Goal: Task Accomplishment & Management: Use online tool/utility

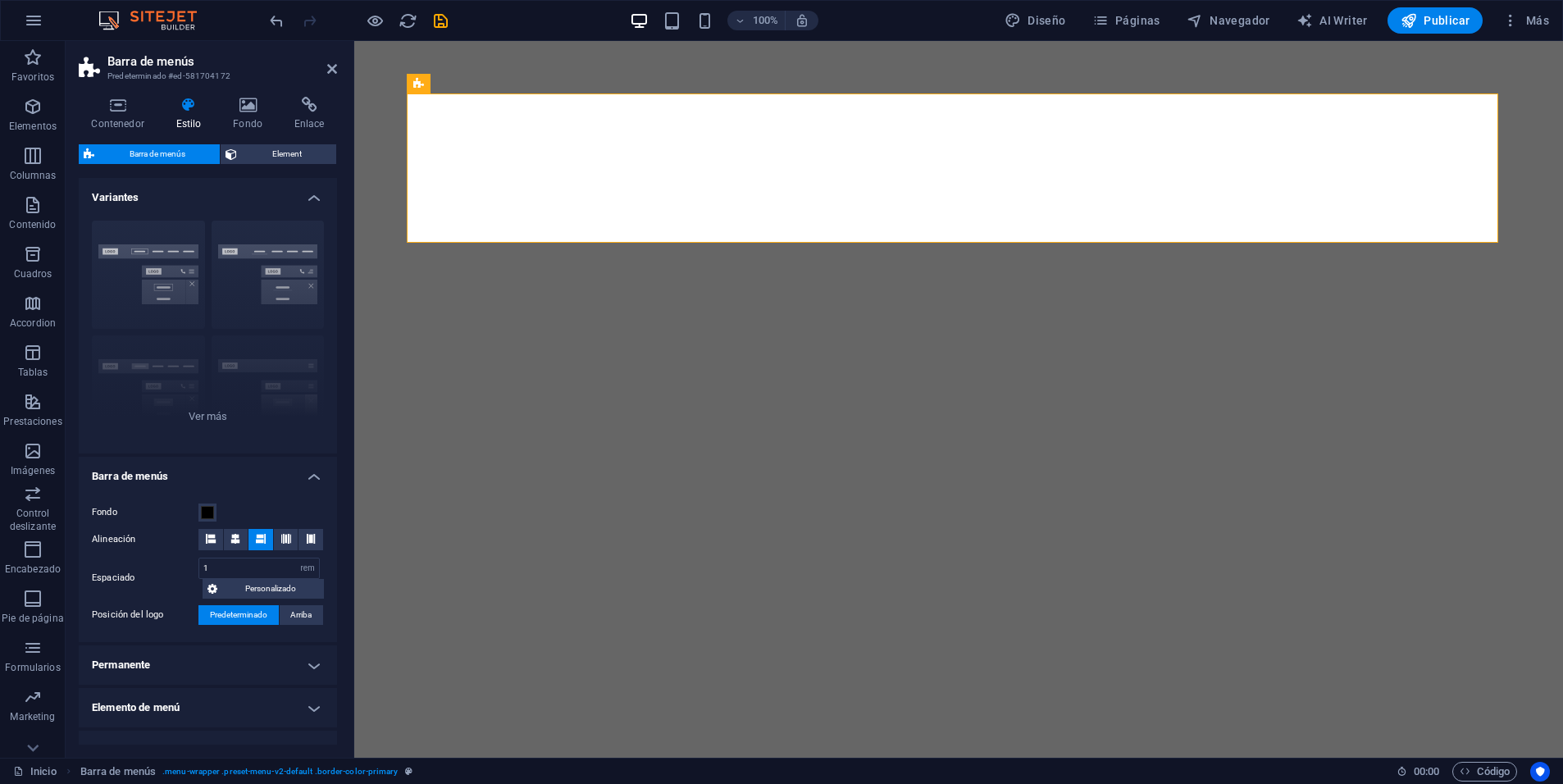
select select "rem"
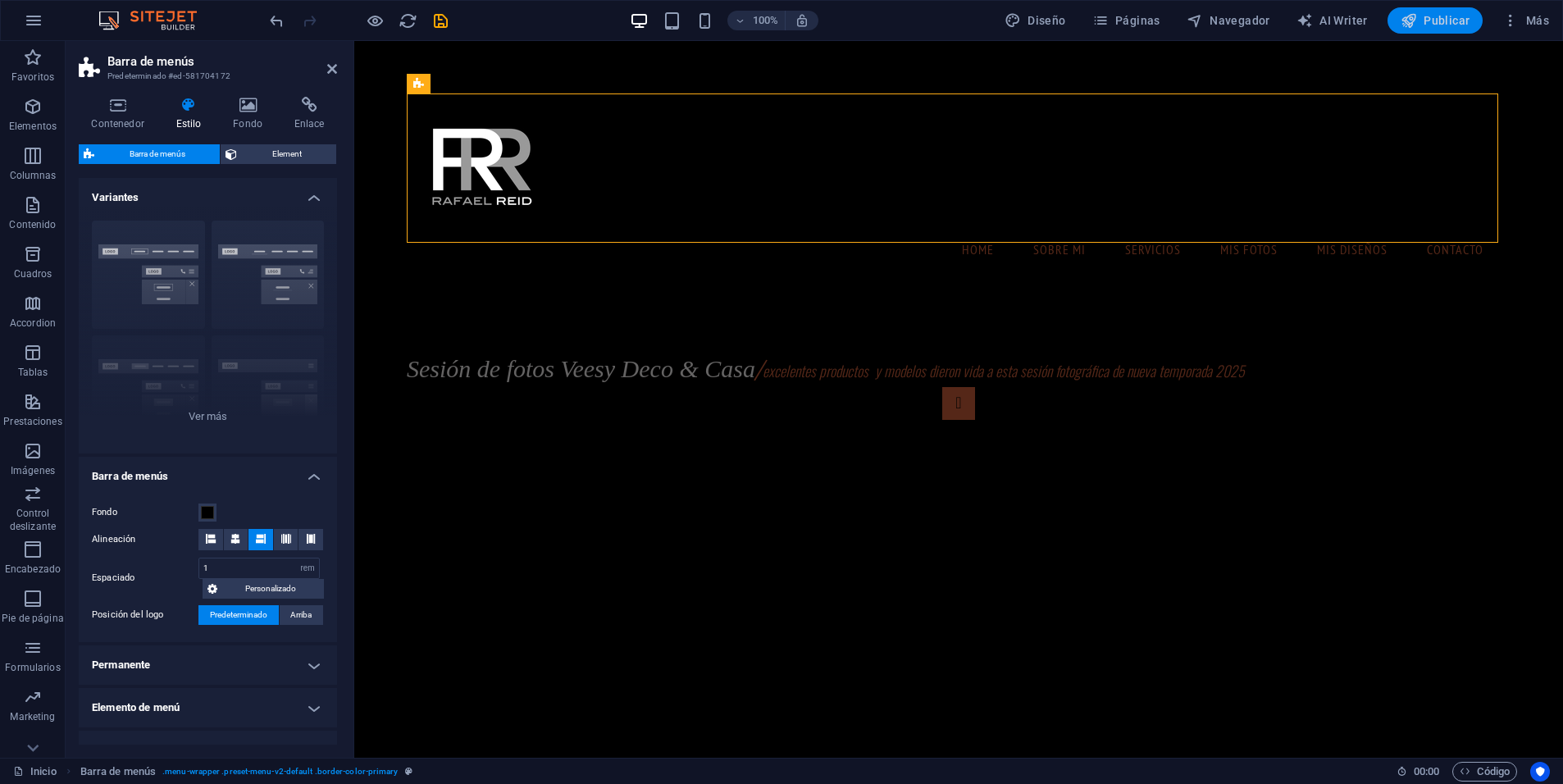
click at [1423, 21] on span "Publicar" at bounding box center [1436, 20] width 70 height 17
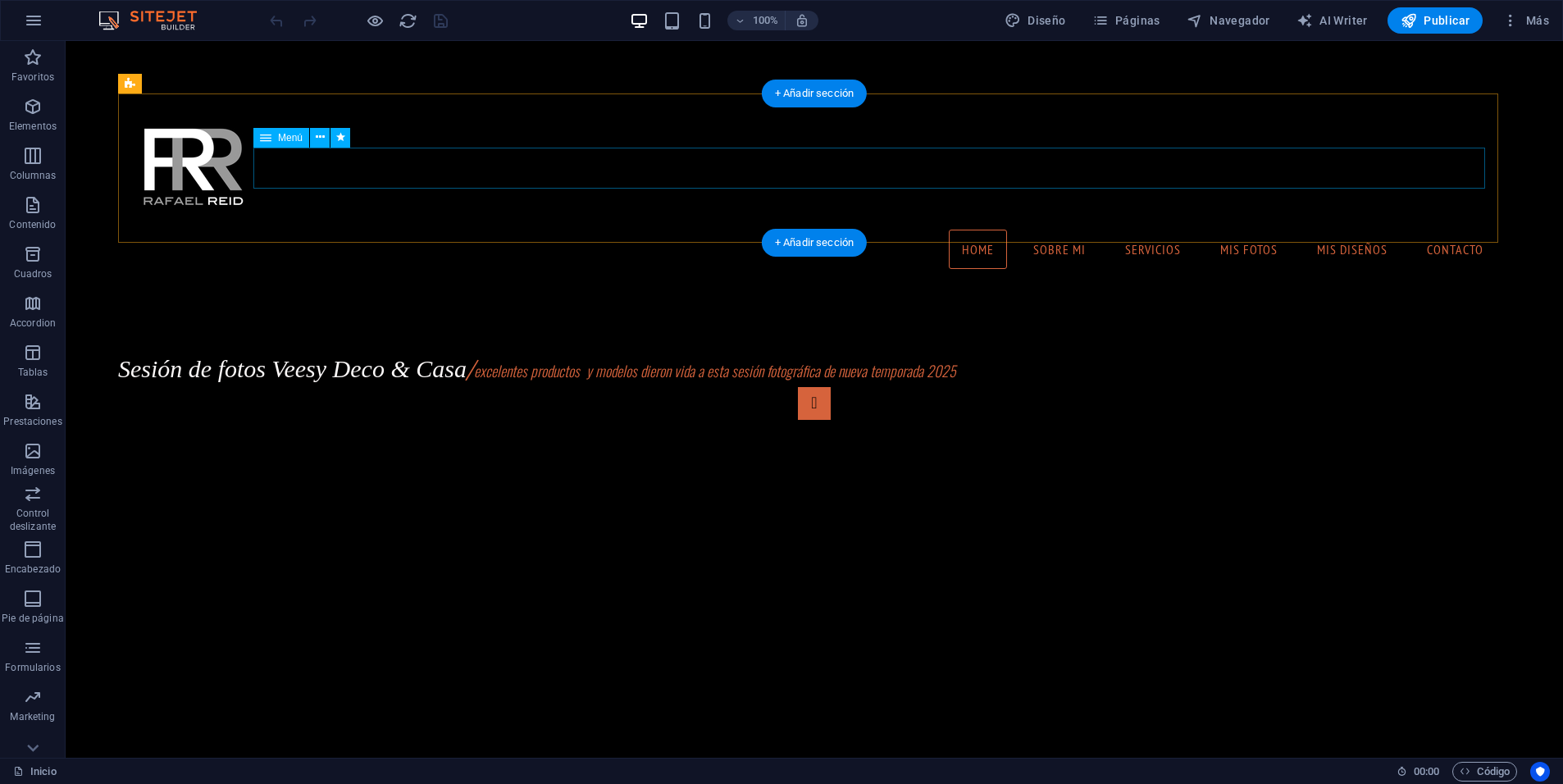
click at [966, 228] on nav "Home Sobre Mi Servicios mis fotos mis diseños Contacto" at bounding box center [814, 248] width 1366 height 41
select select
select select "1"
select select
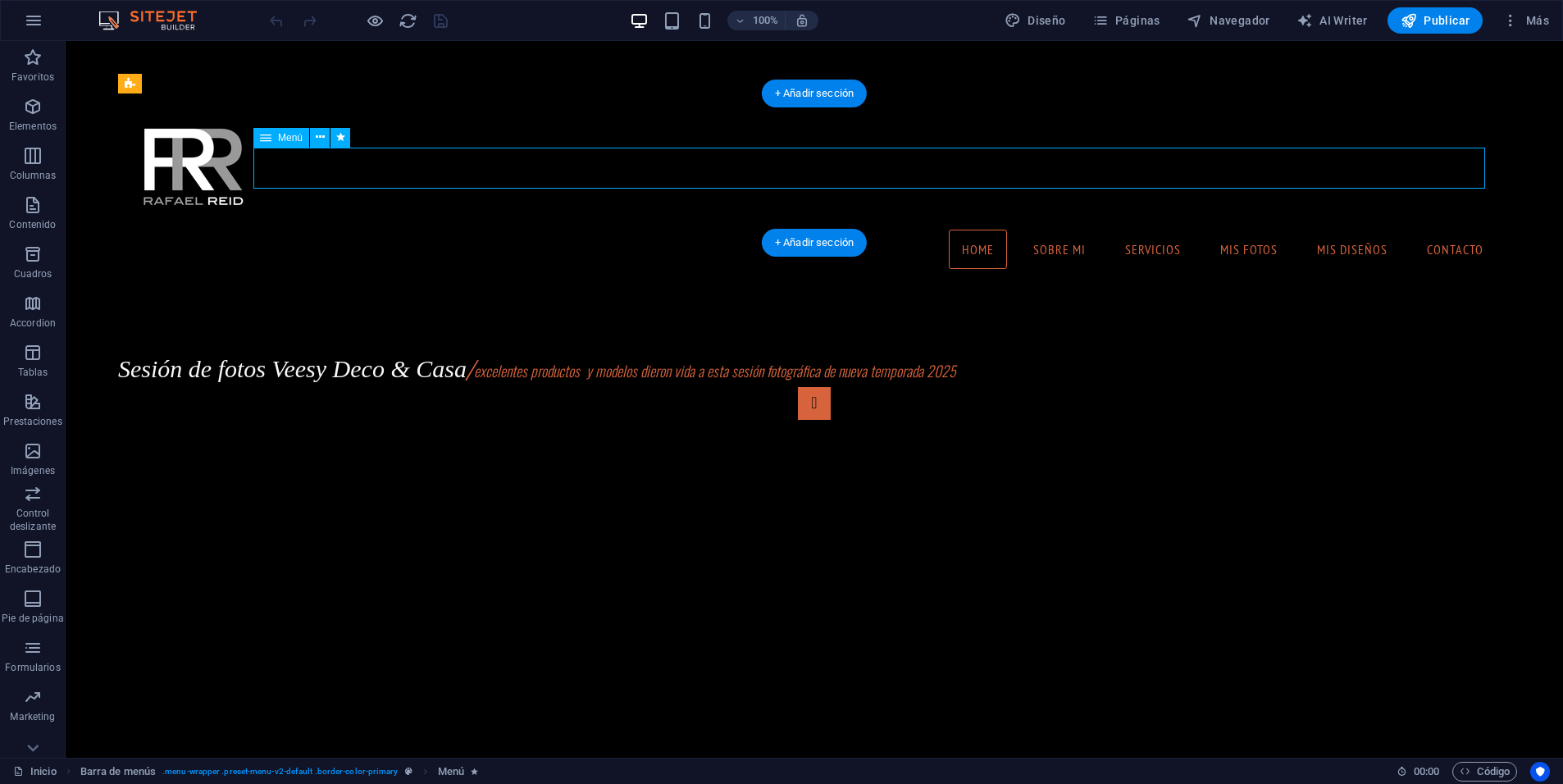
select select "2"
select select
select select "3"
select select
select select "4"
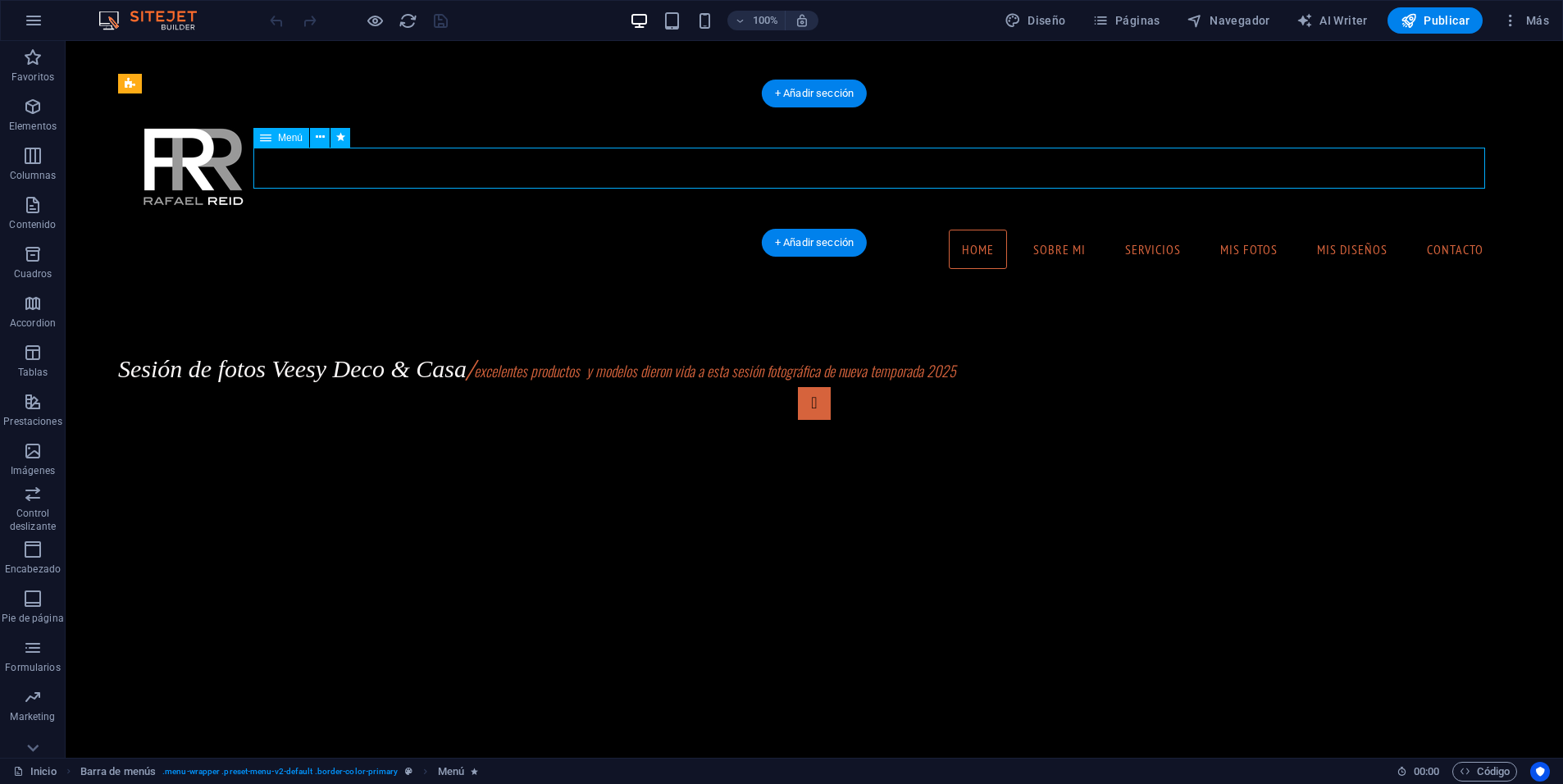
select select
select select "5"
select select
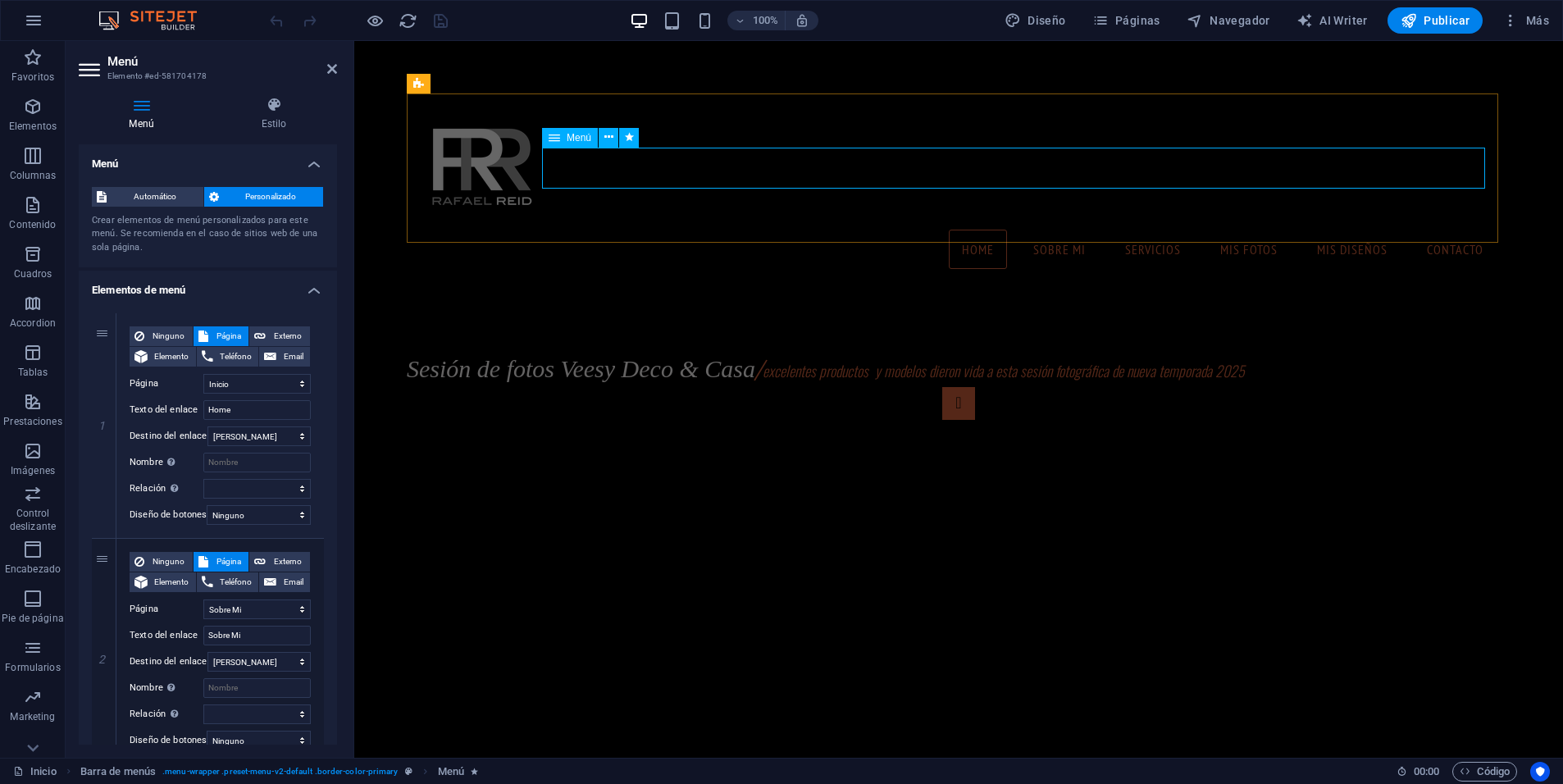
click at [973, 228] on nav "Home Sobre Mi Servicios mis fotos mis diseños Contacto" at bounding box center [958, 248] width 1077 height 41
click at [285, 200] on span "Personalizado" at bounding box center [271, 196] width 95 height 20
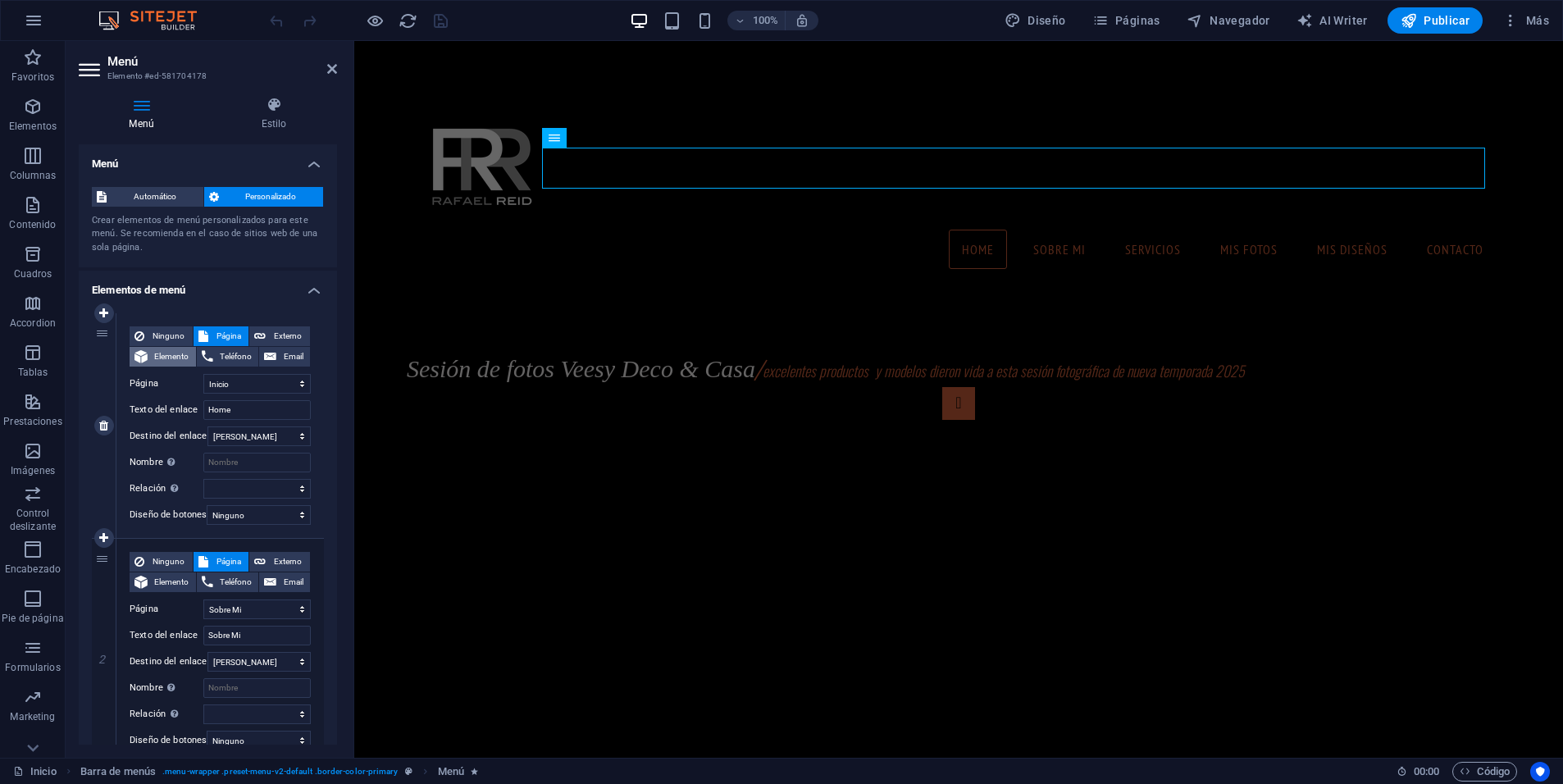
click at [163, 358] on span "Elemento" at bounding box center [172, 356] width 39 height 20
select select
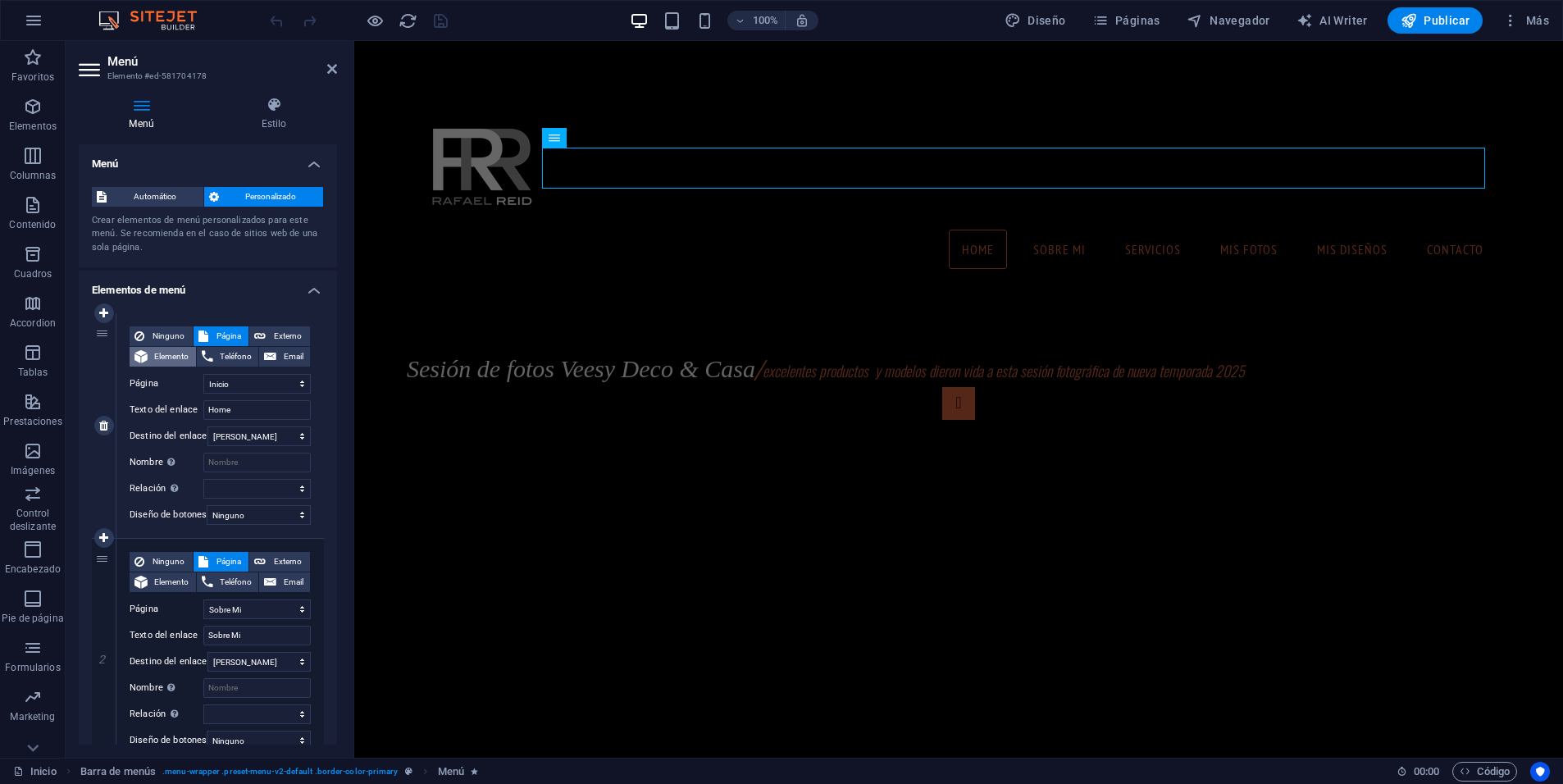
select select
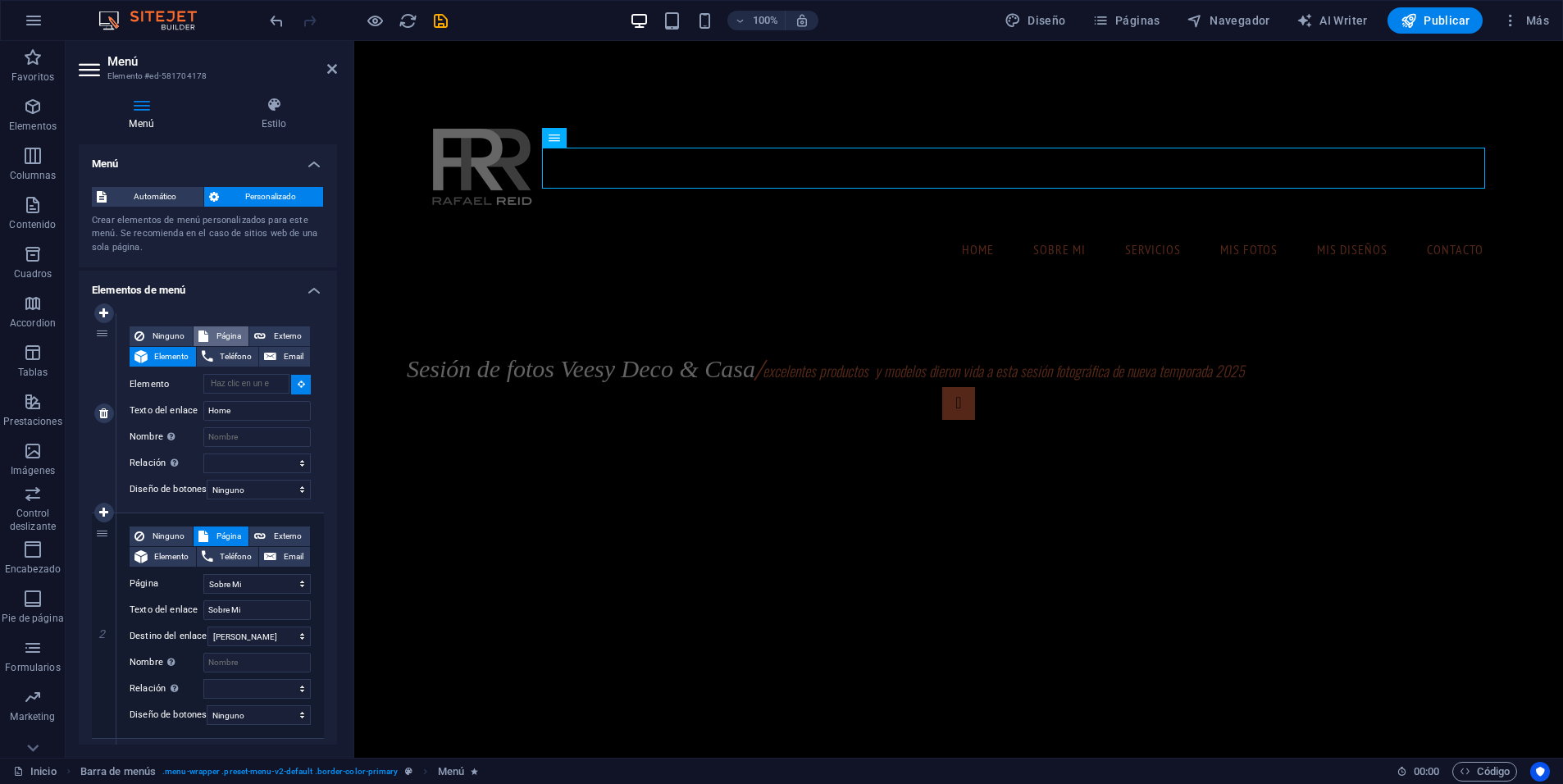
click at [207, 335] on button "Página" at bounding box center [221, 336] width 56 height 20
select select
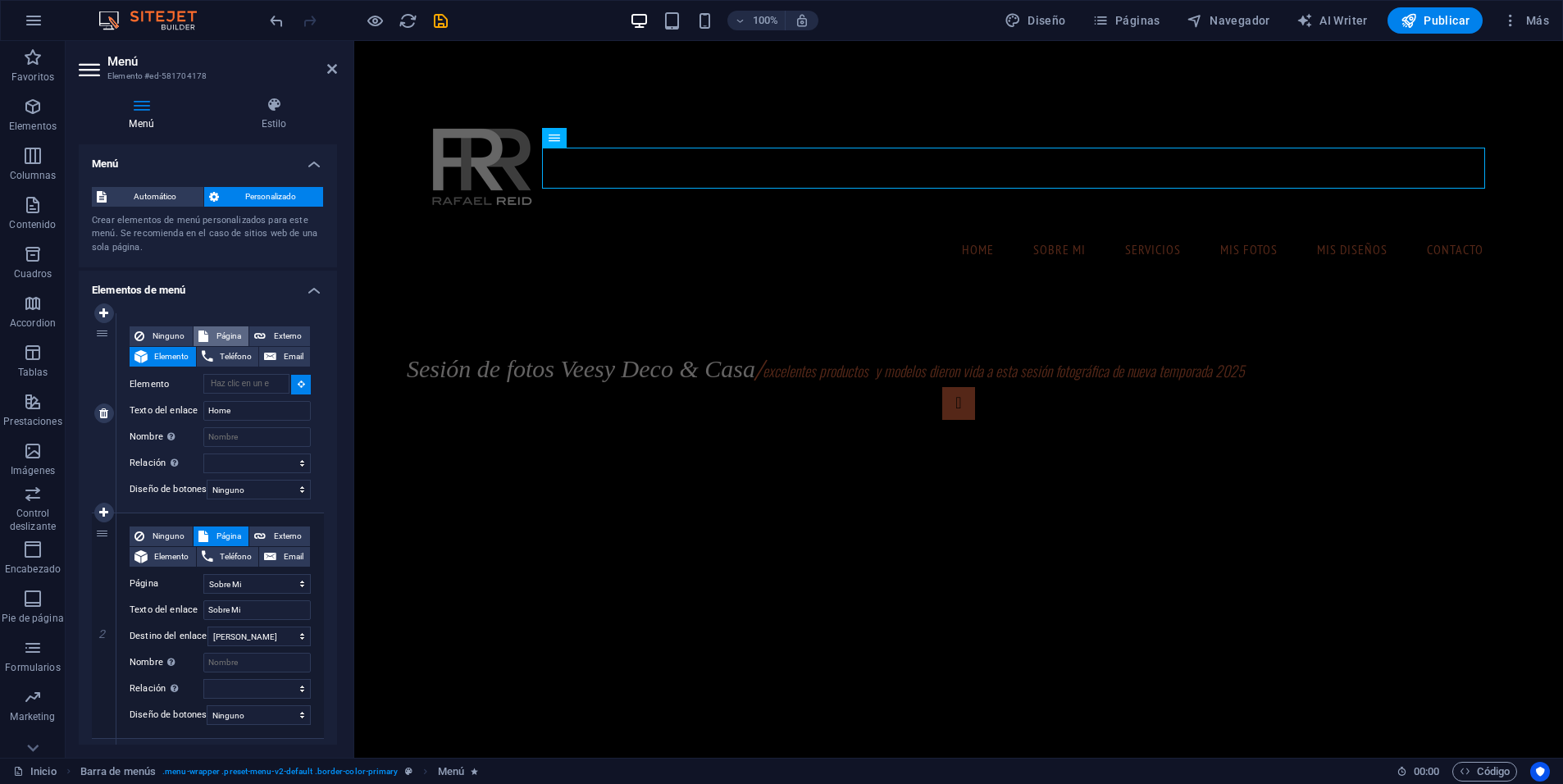
select select
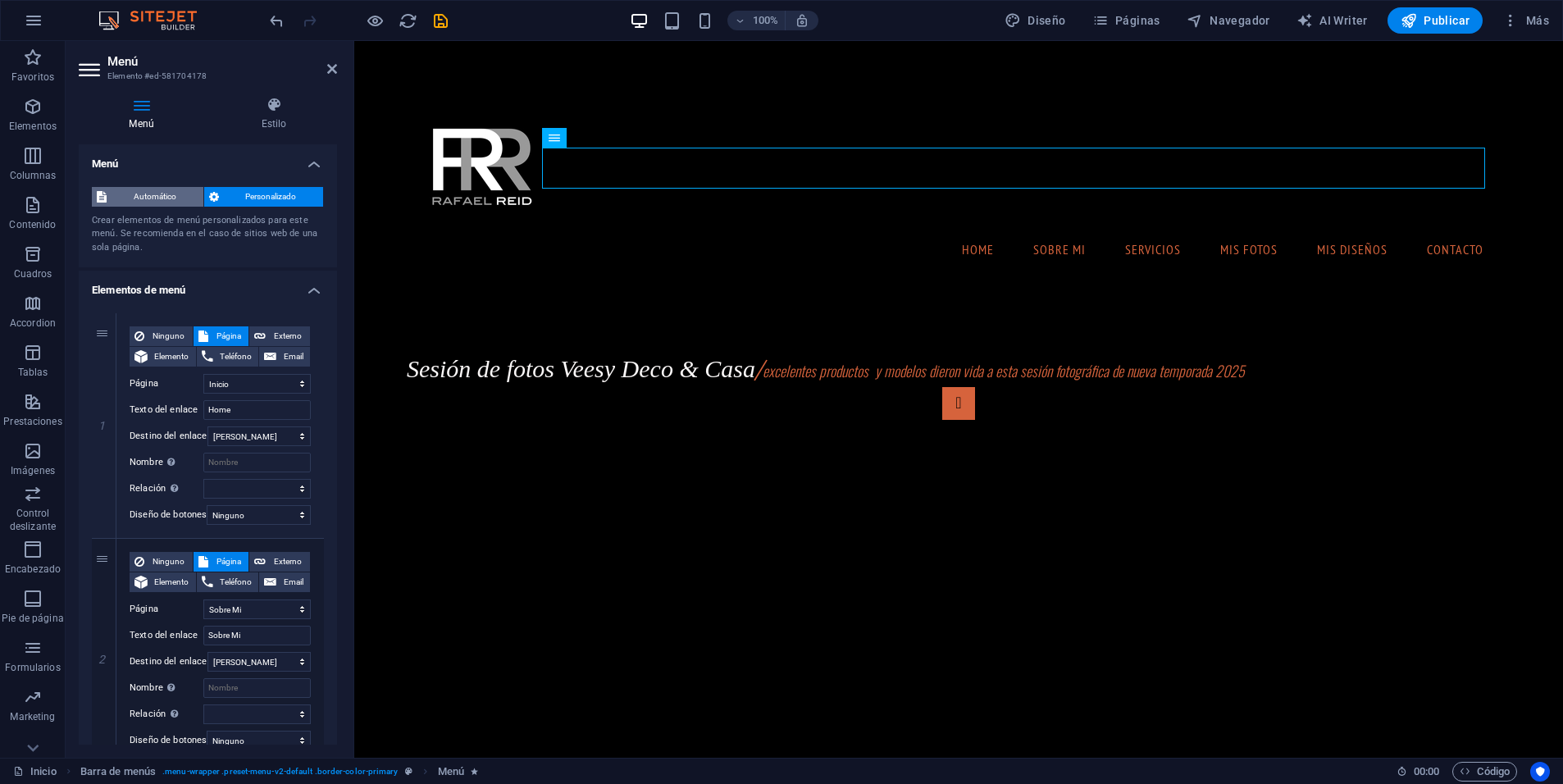
click at [138, 196] on span "Automático" at bounding box center [155, 196] width 87 height 20
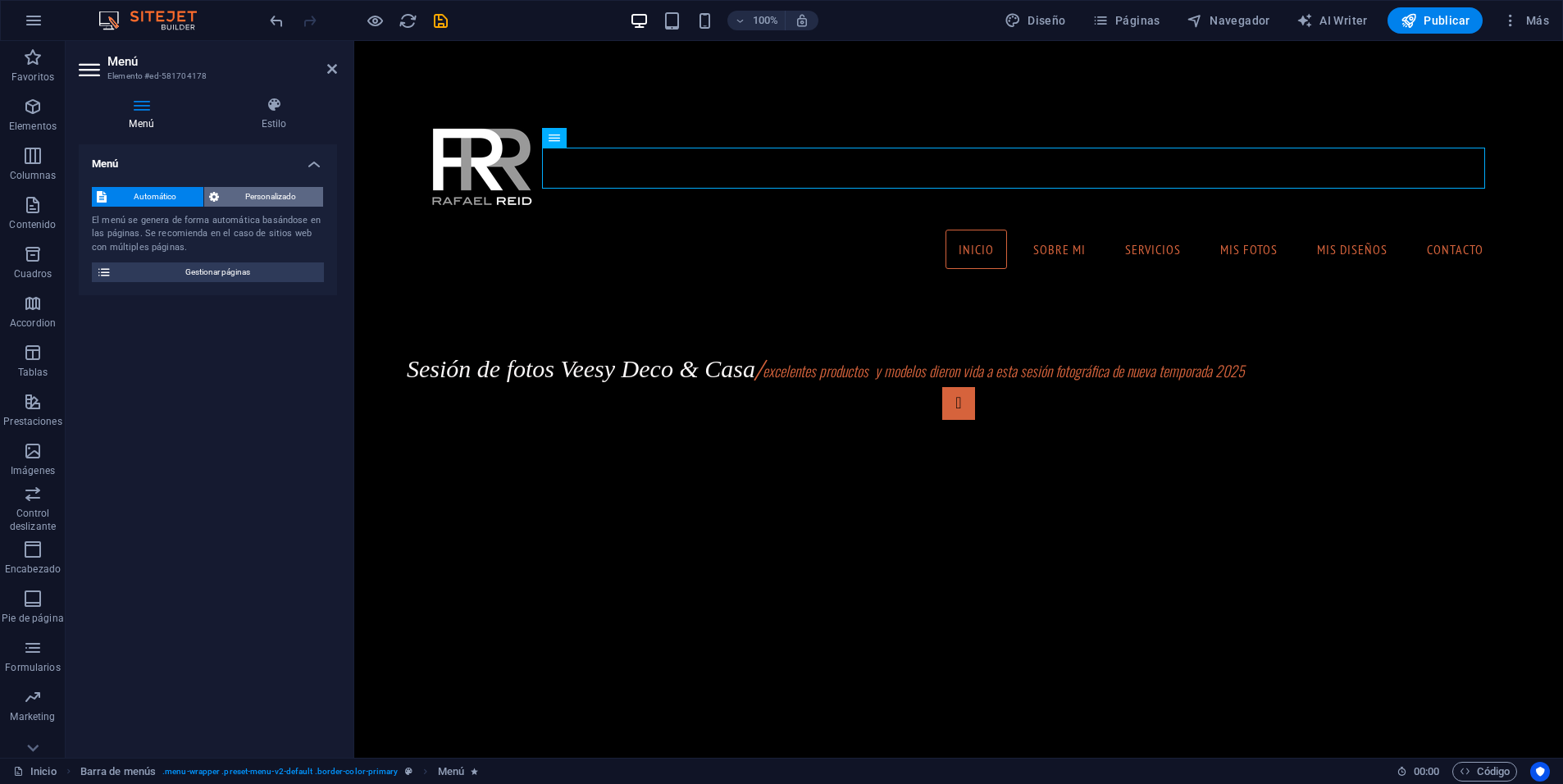
click at [253, 194] on span "Personalizado" at bounding box center [271, 196] width 95 height 20
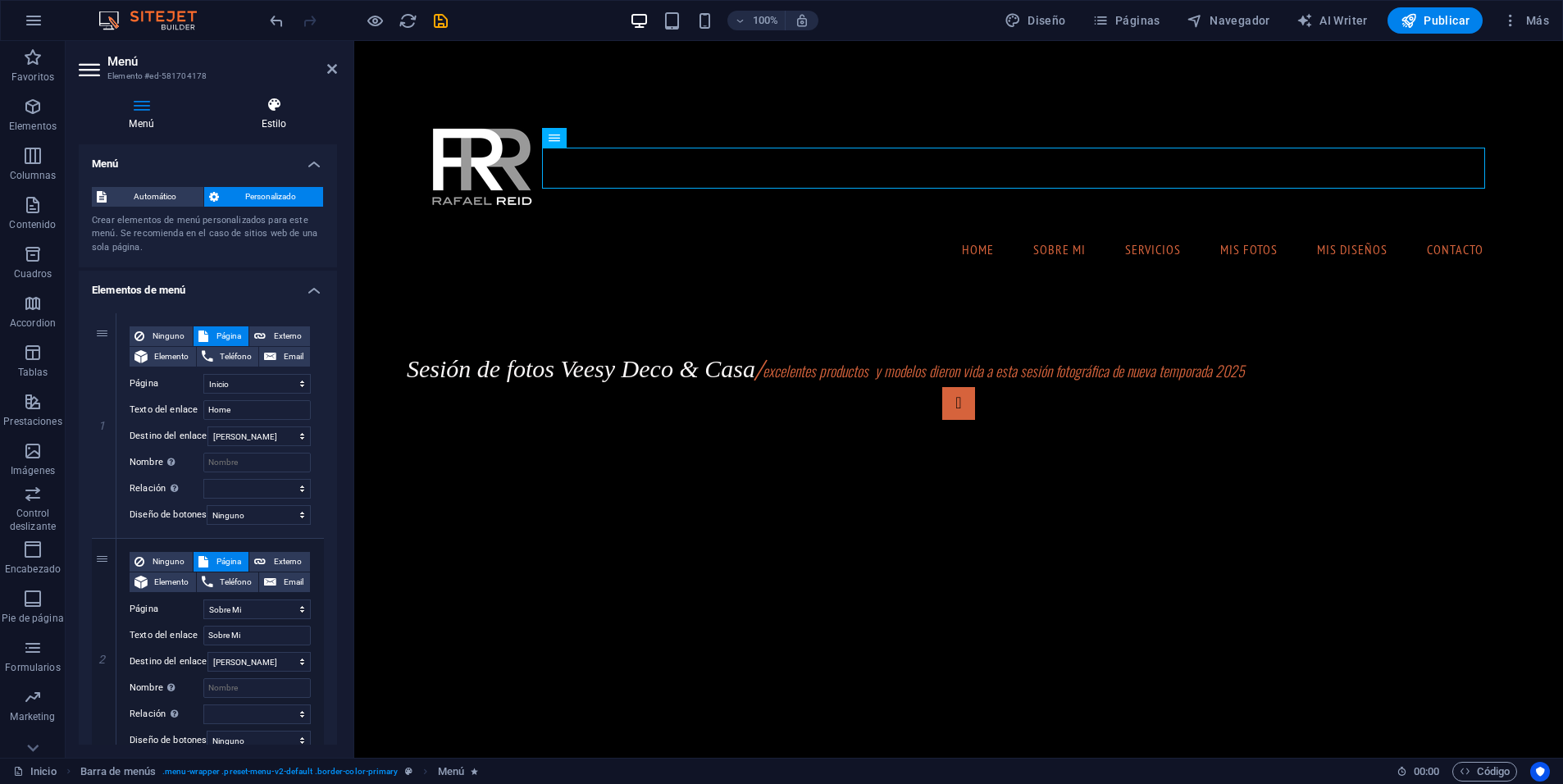
click at [271, 114] on h4 "Estilo" at bounding box center [273, 113] width 126 height 35
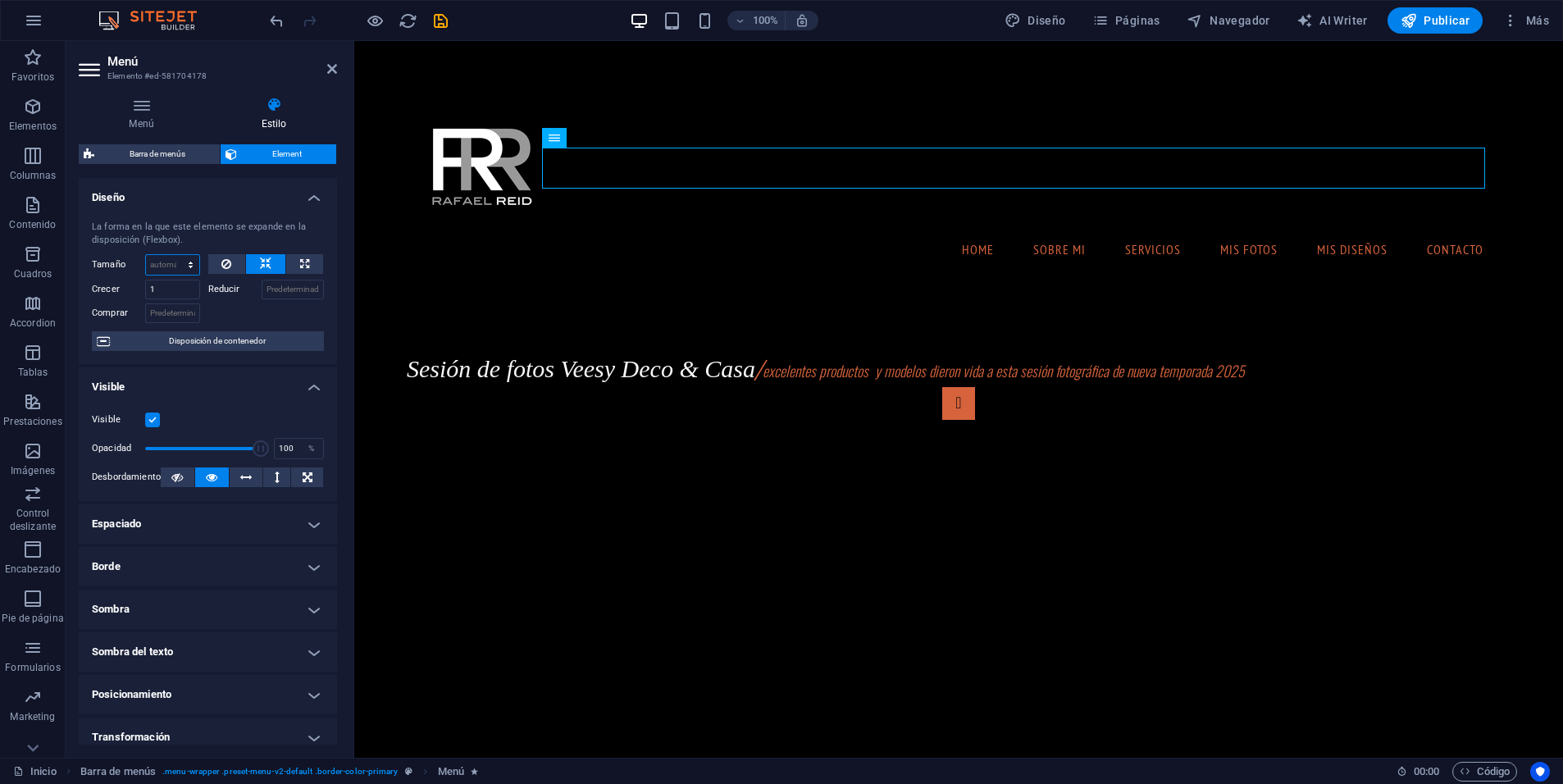
click at [184, 257] on select "Predeterminado automático px % 1/1 1/2 1/3 1/4 1/5 1/6 1/7 1/8 1/9 1/10" at bounding box center [173, 265] width 54 height 20
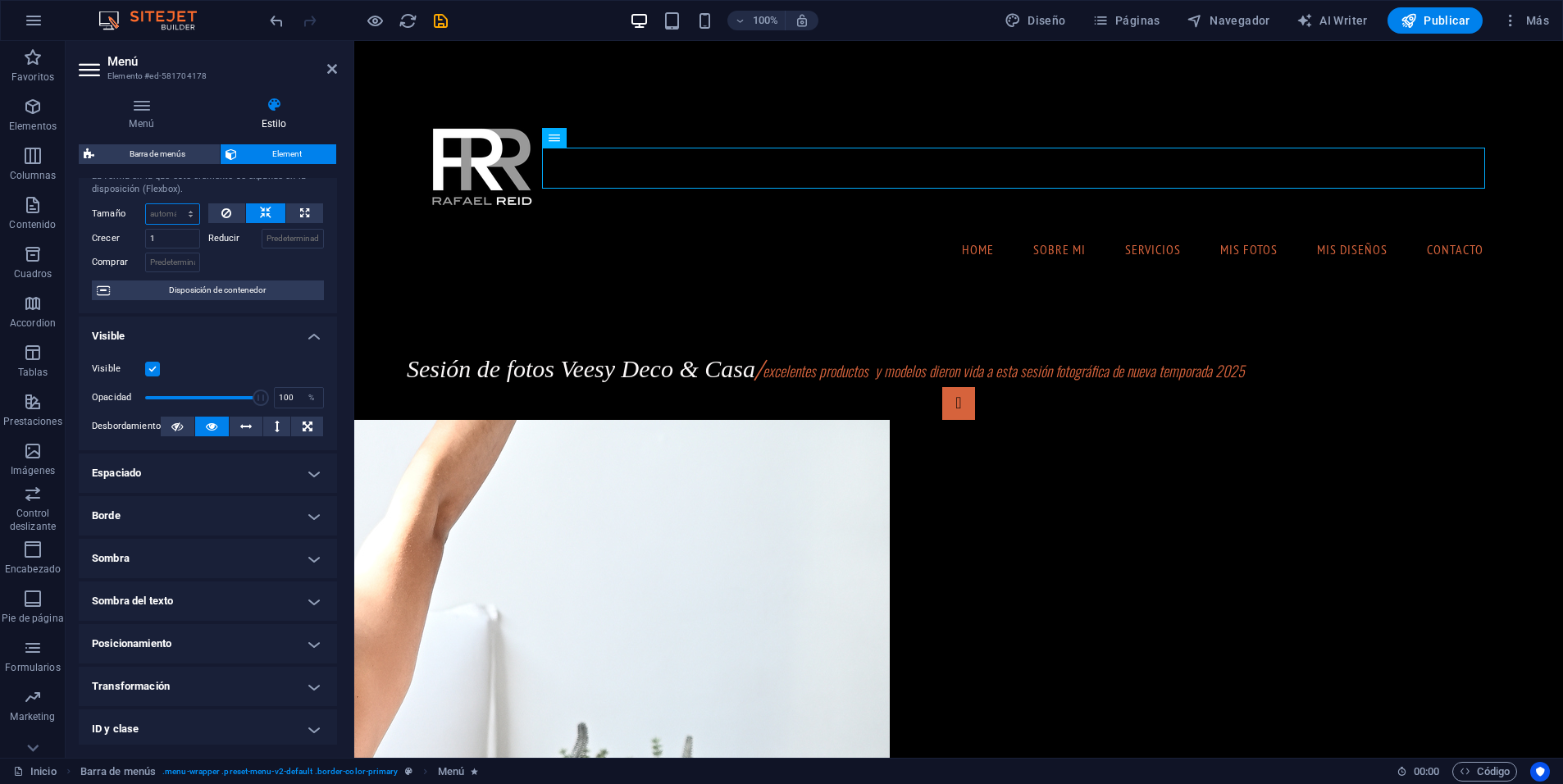
scroll to position [129, 0]
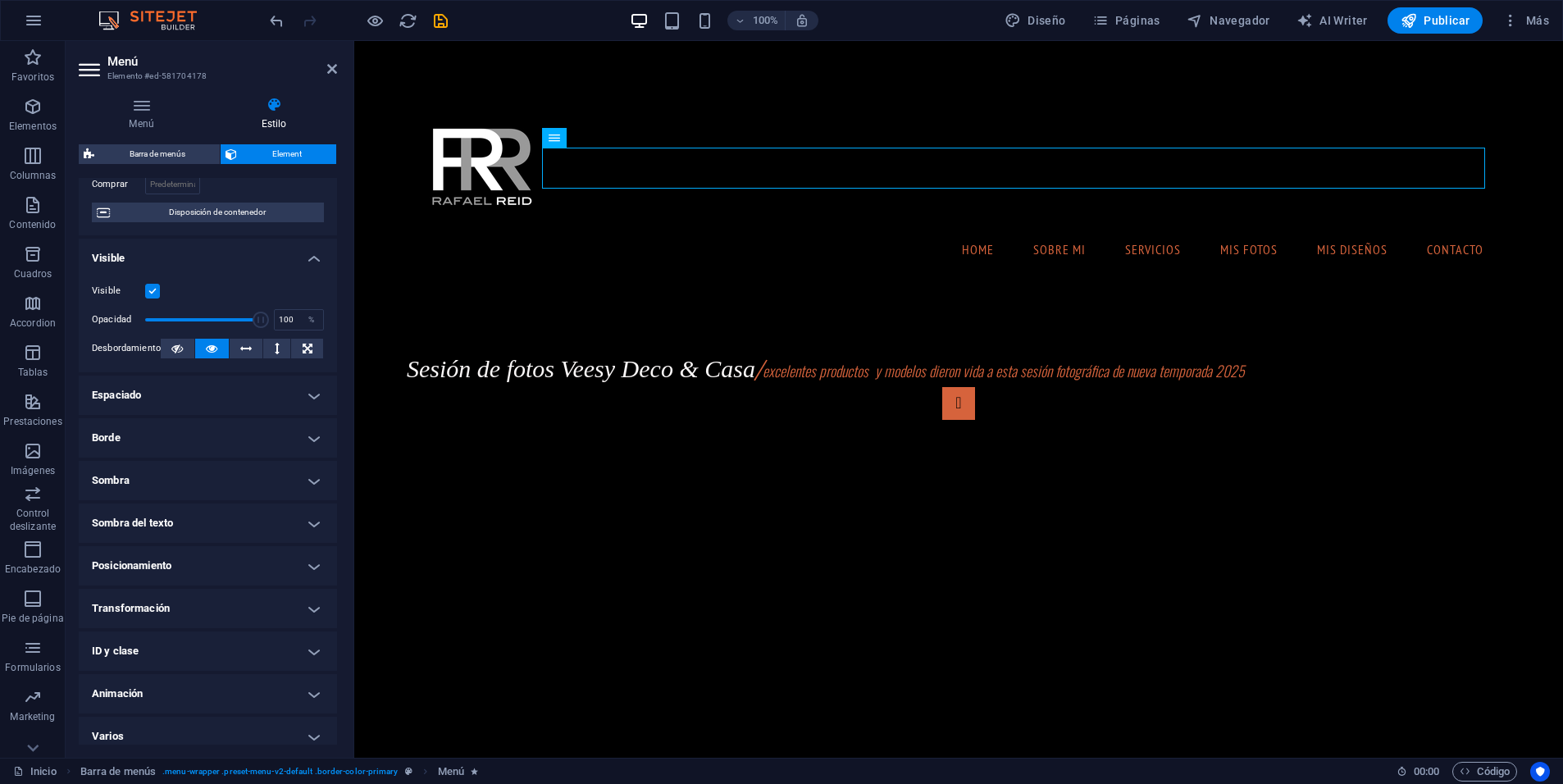
click at [309, 395] on h4 "Espaciado" at bounding box center [208, 395] width 258 height 40
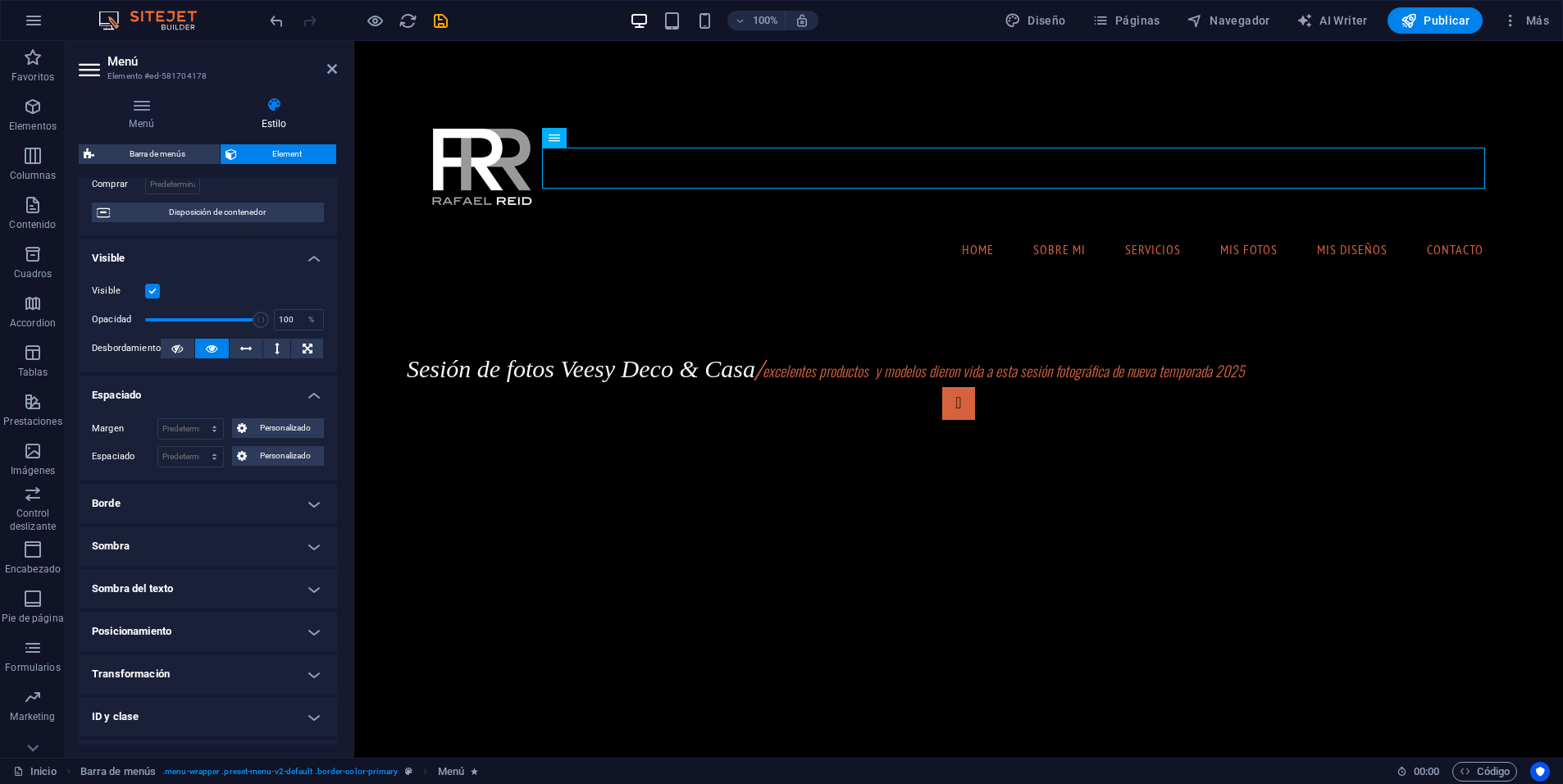
click at [309, 395] on h4 "Espaciado" at bounding box center [208, 390] width 258 height 30
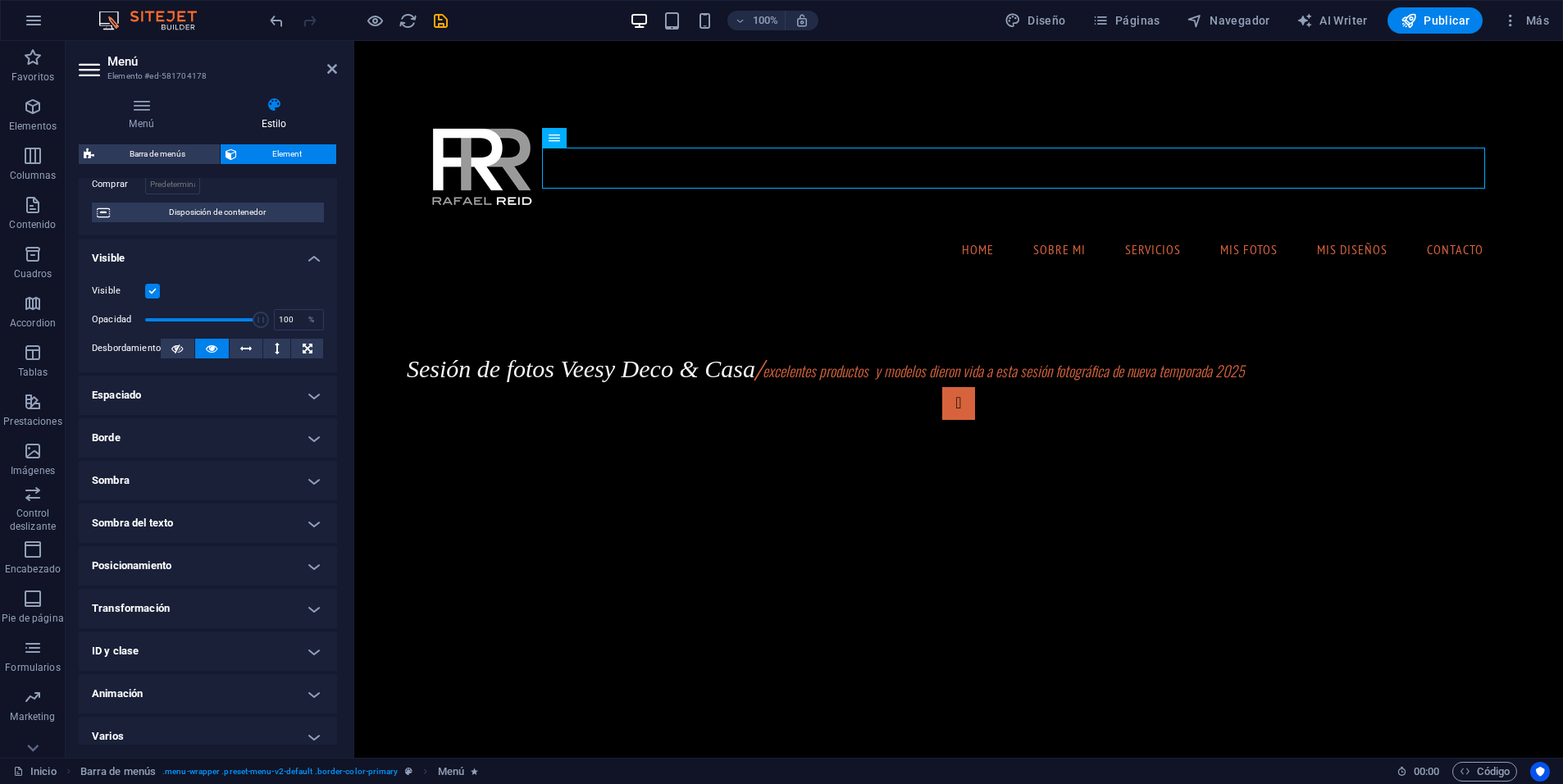
click at [310, 436] on h4 "Borde" at bounding box center [208, 438] width 258 height 40
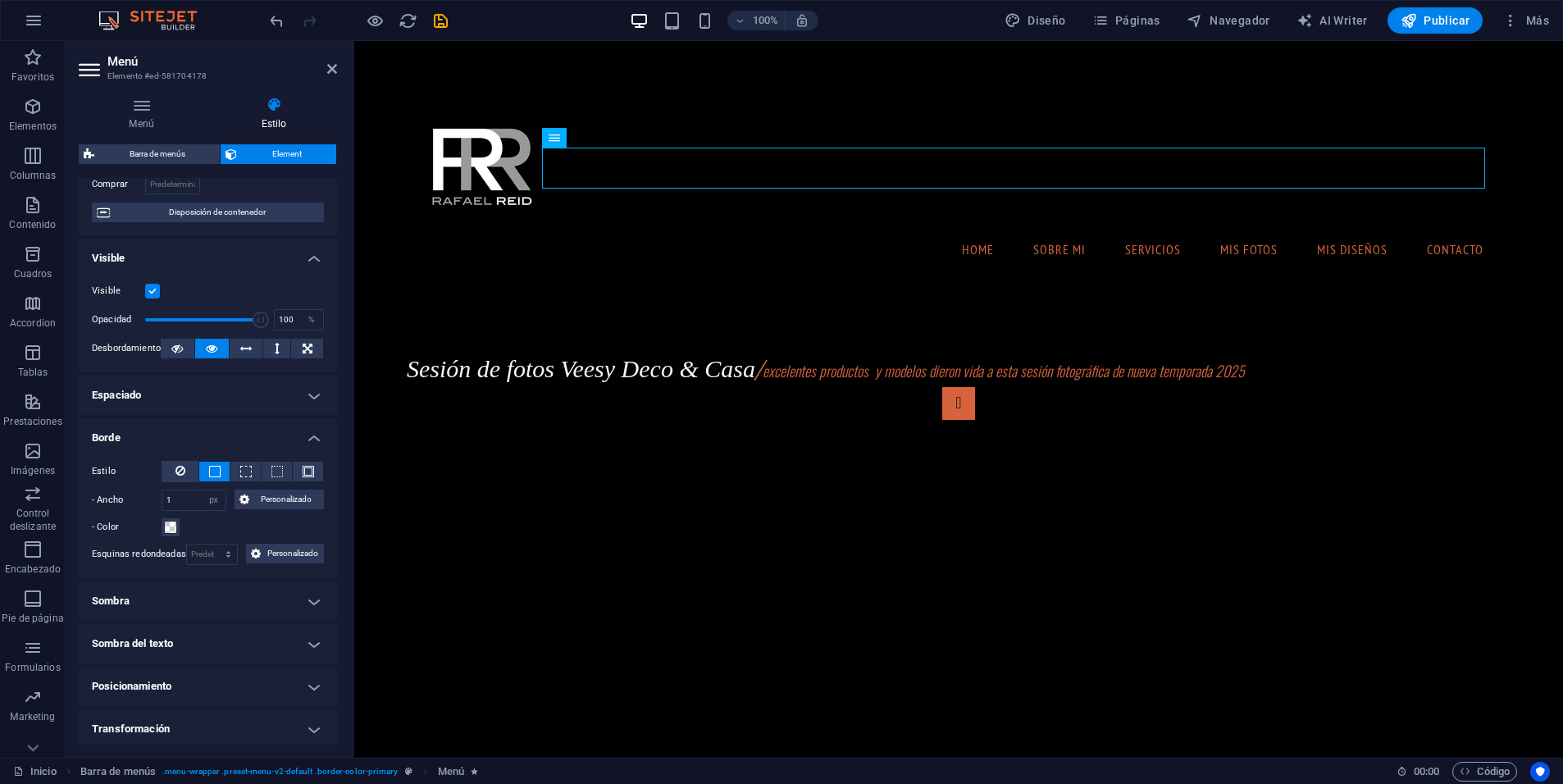
click at [310, 436] on h4 "Borde" at bounding box center [208, 433] width 258 height 30
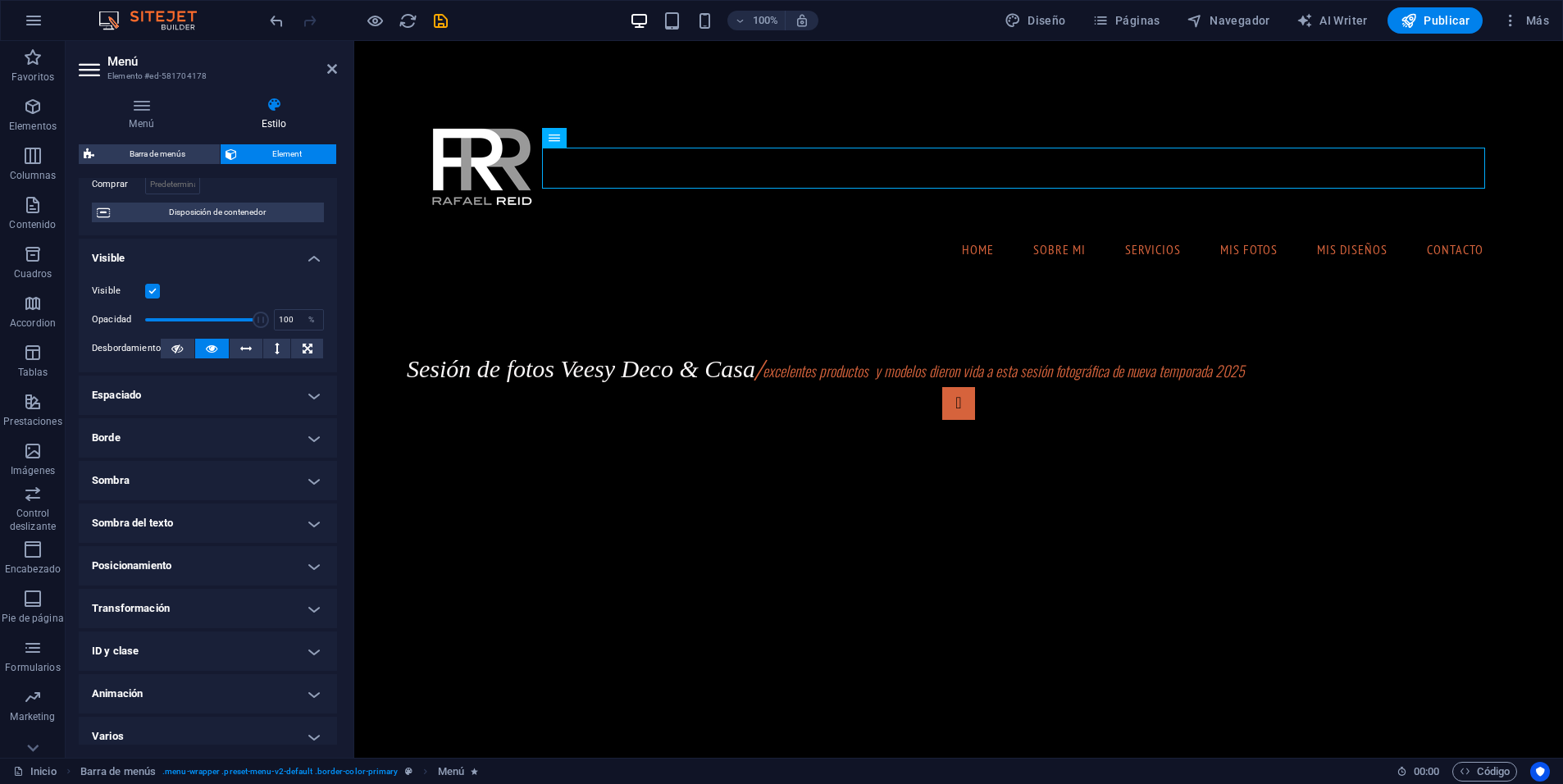
click at [311, 478] on h4 "Sombra" at bounding box center [208, 480] width 258 height 40
click at [311, 478] on h4 "Sombra" at bounding box center [208, 475] width 258 height 30
click at [309, 525] on h4 "Sombra del texto" at bounding box center [208, 523] width 258 height 40
click at [309, 525] on h4 "Sombra del texto" at bounding box center [208, 518] width 258 height 30
click at [304, 563] on h4 "Posicionamiento" at bounding box center [208, 566] width 258 height 40
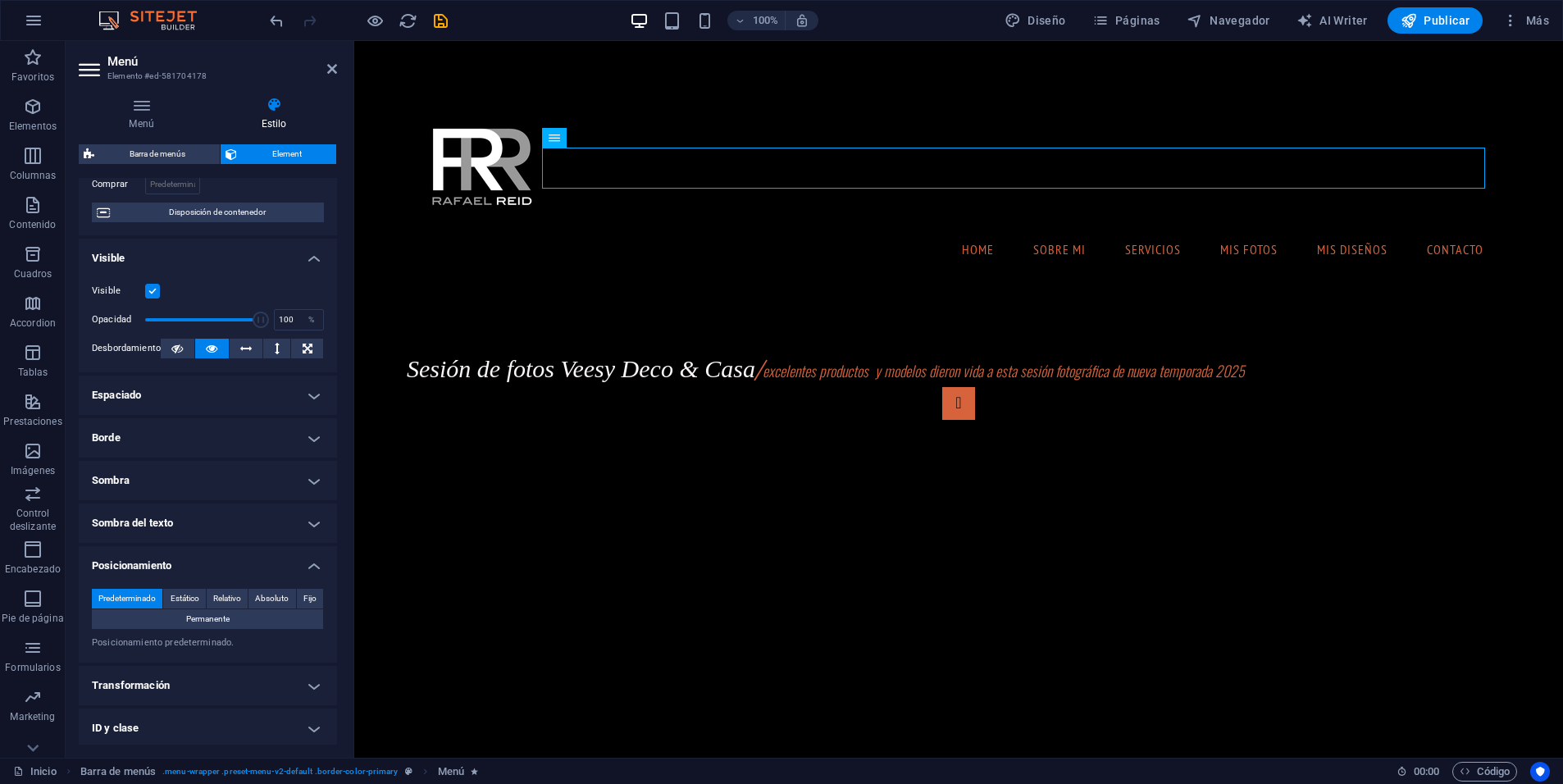
click at [308, 562] on h4 "Posicionamiento" at bounding box center [208, 561] width 258 height 30
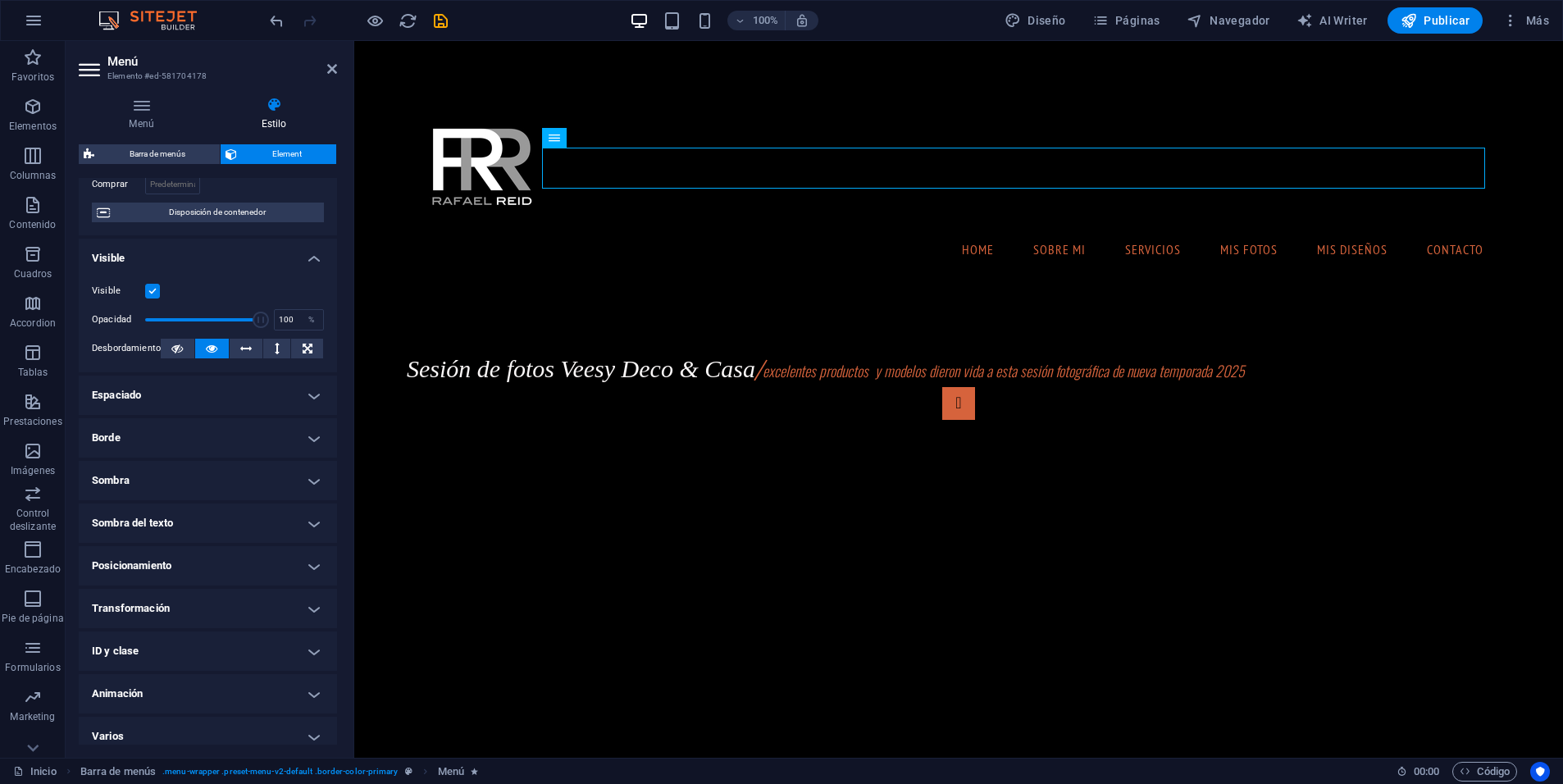
click at [309, 610] on h4 "Transformación" at bounding box center [208, 608] width 258 height 40
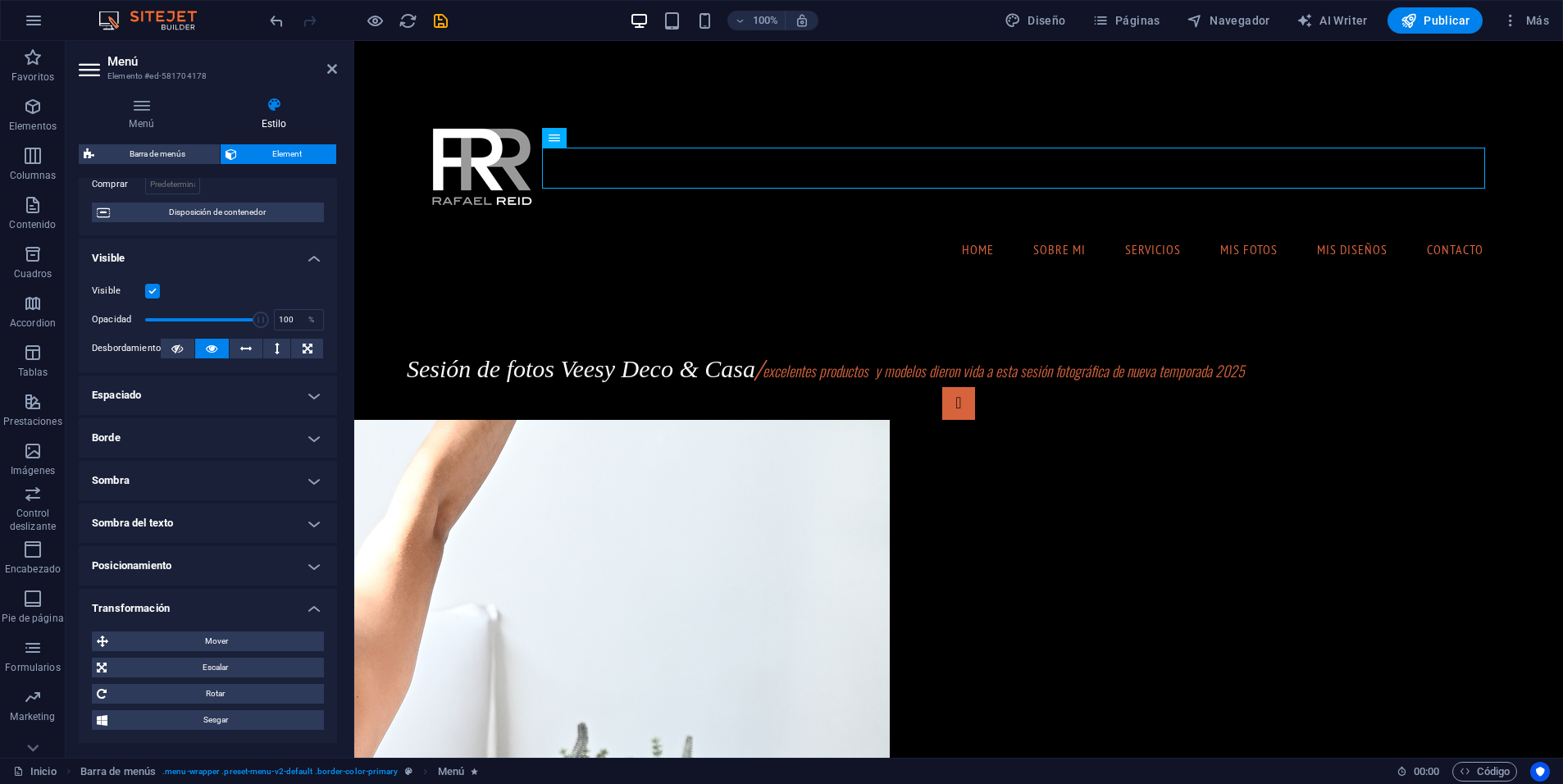
click at [309, 607] on h4 "Transformación" at bounding box center [208, 603] width 258 height 30
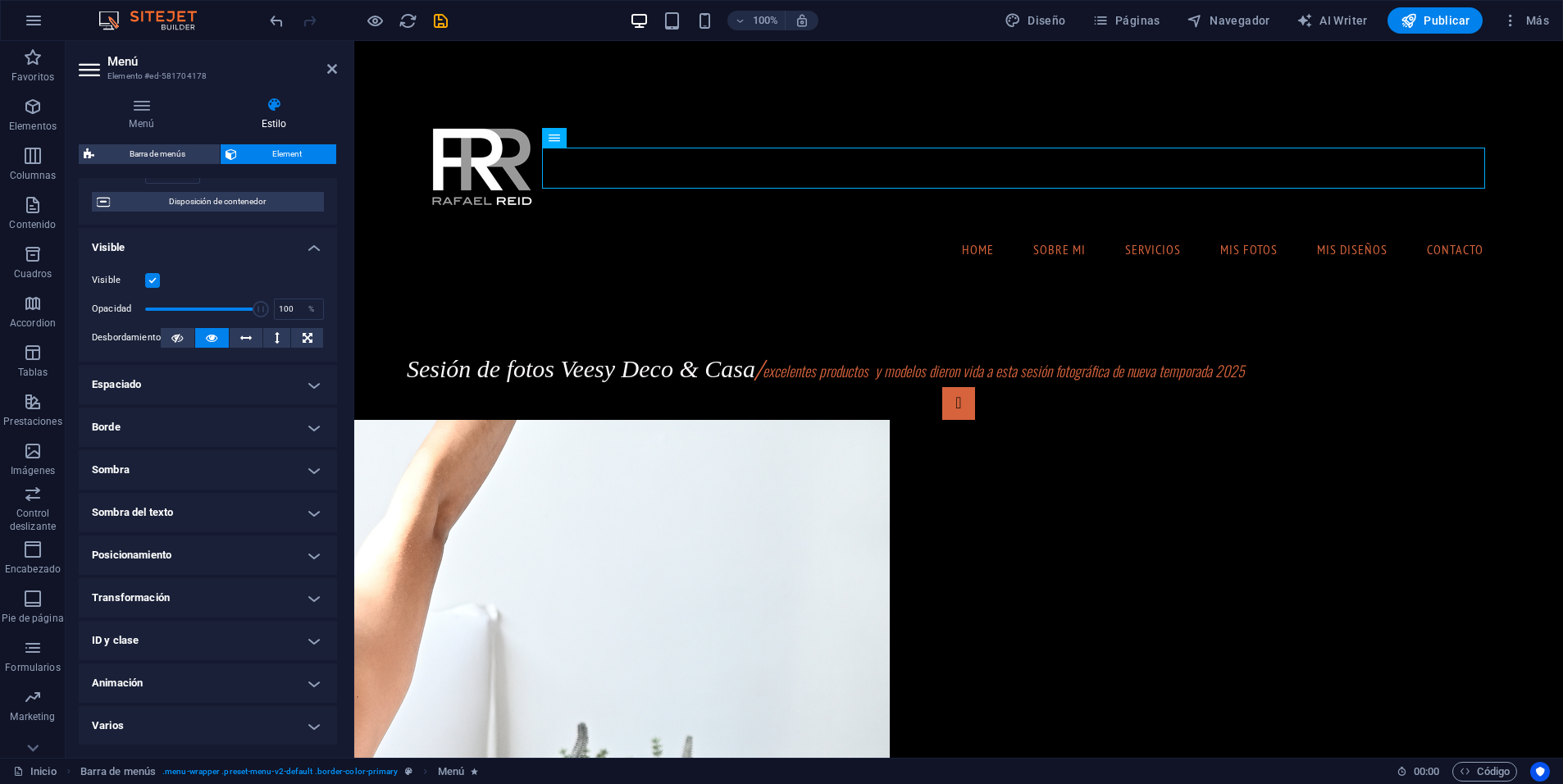
scroll to position [0, 0]
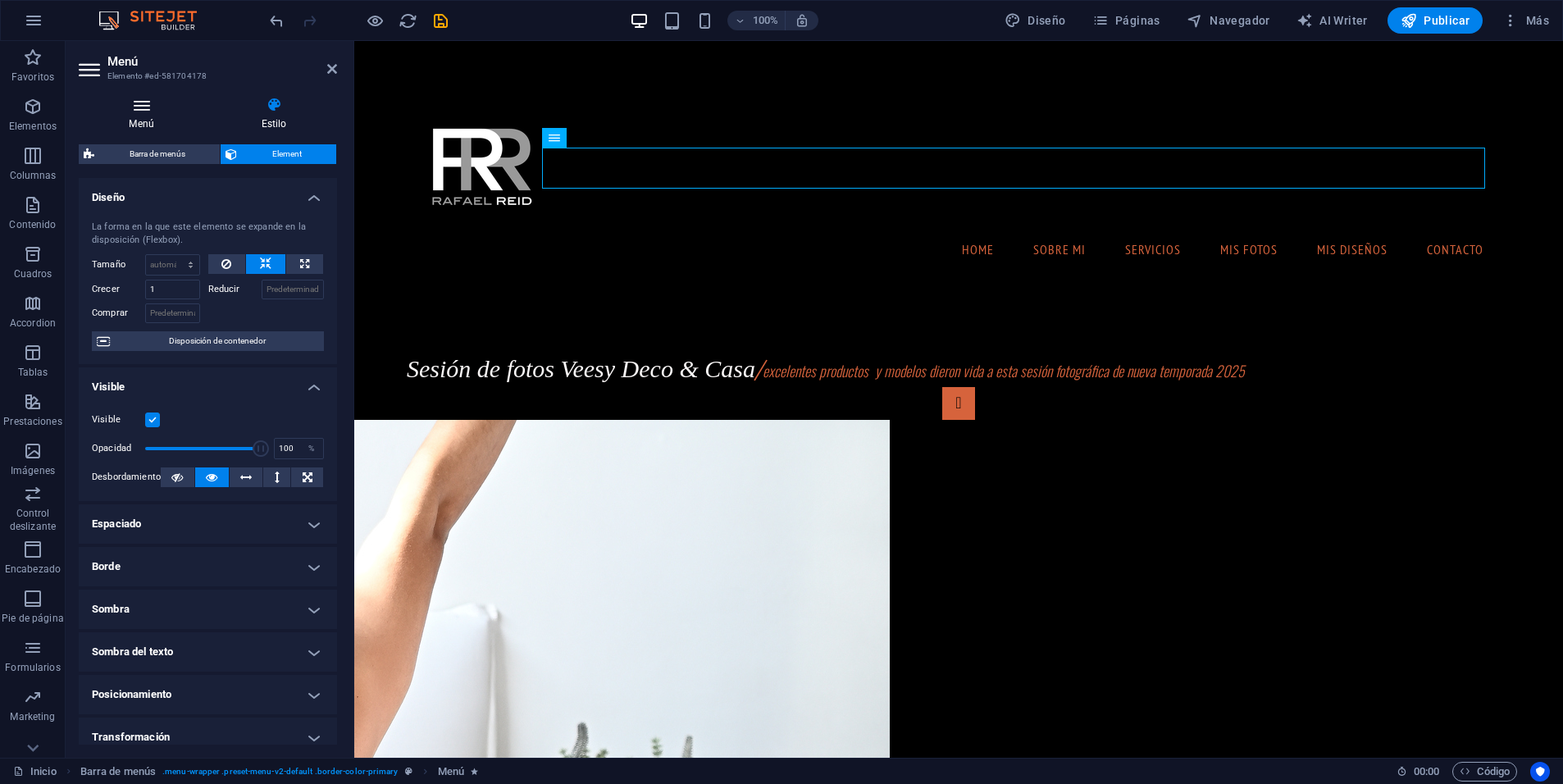
click at [142, 107] on icon at bounding box center [141, 104] width 125 height 17
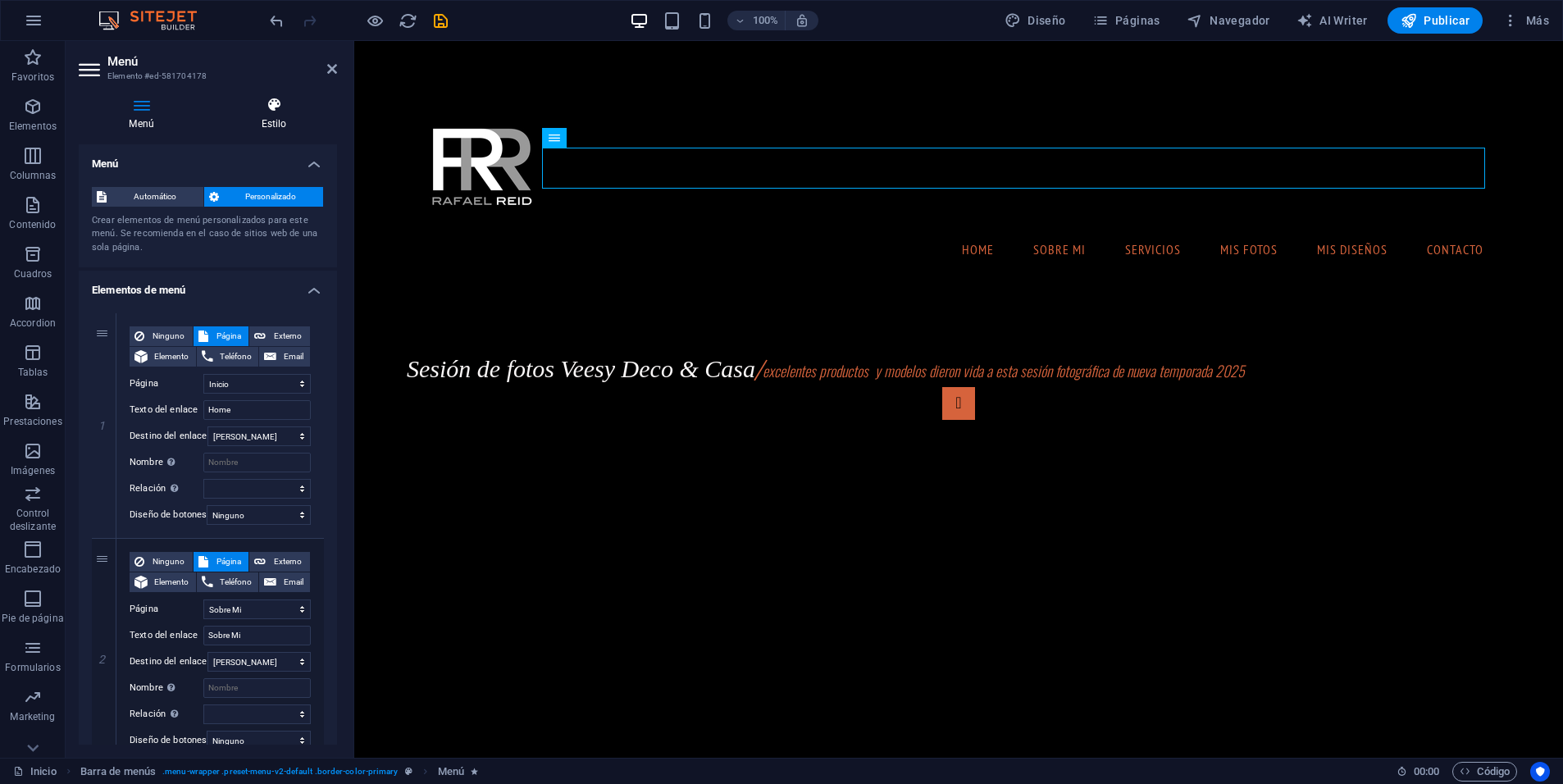
click at [265, 117] on h4 "Estilo" at bounding box center [273, 113] width 126 height 35
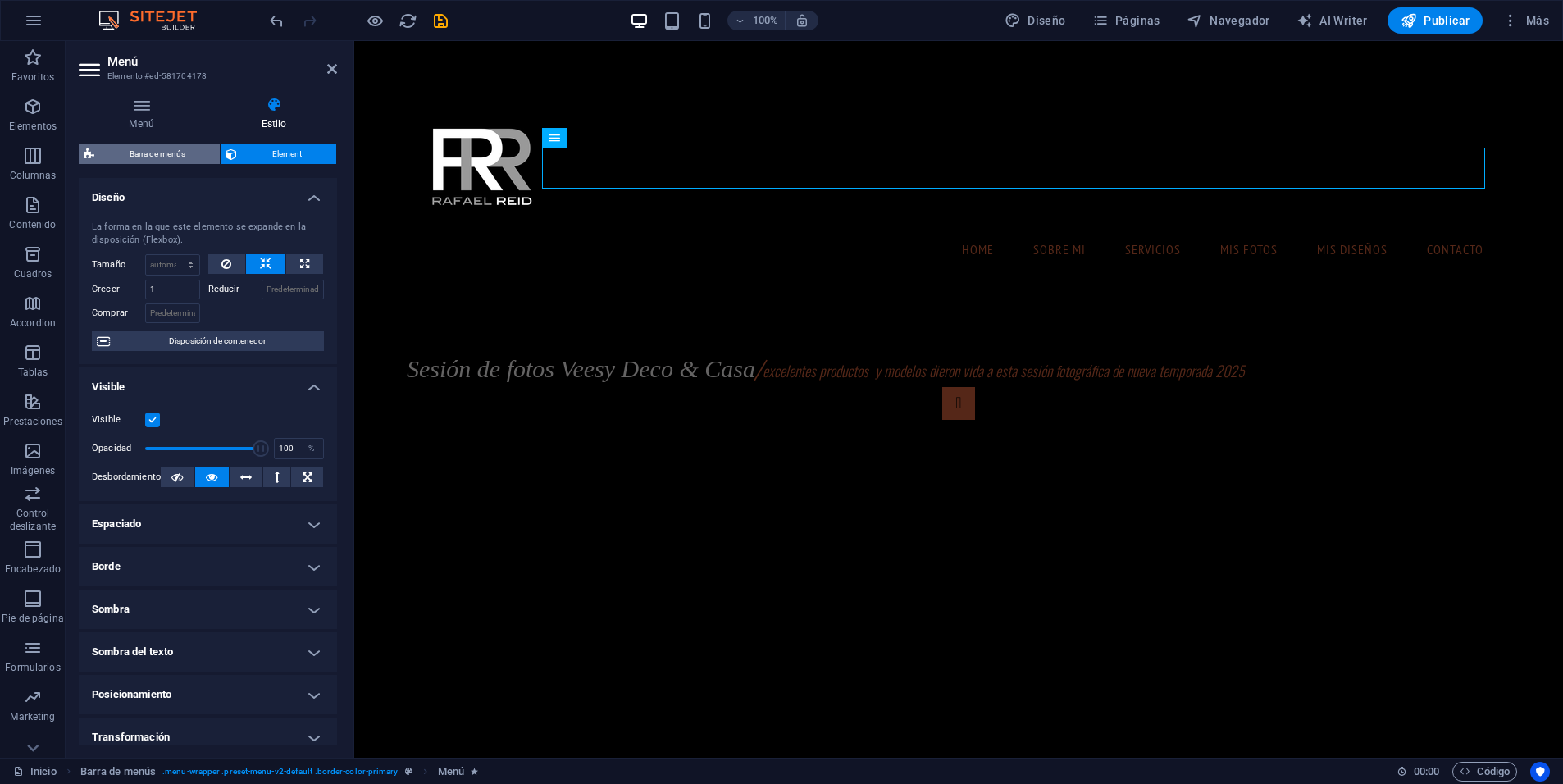
click at [189, 154] on span "Barra de menús" at bounding box center [157, 154] width 115 height 20
select select "rem"
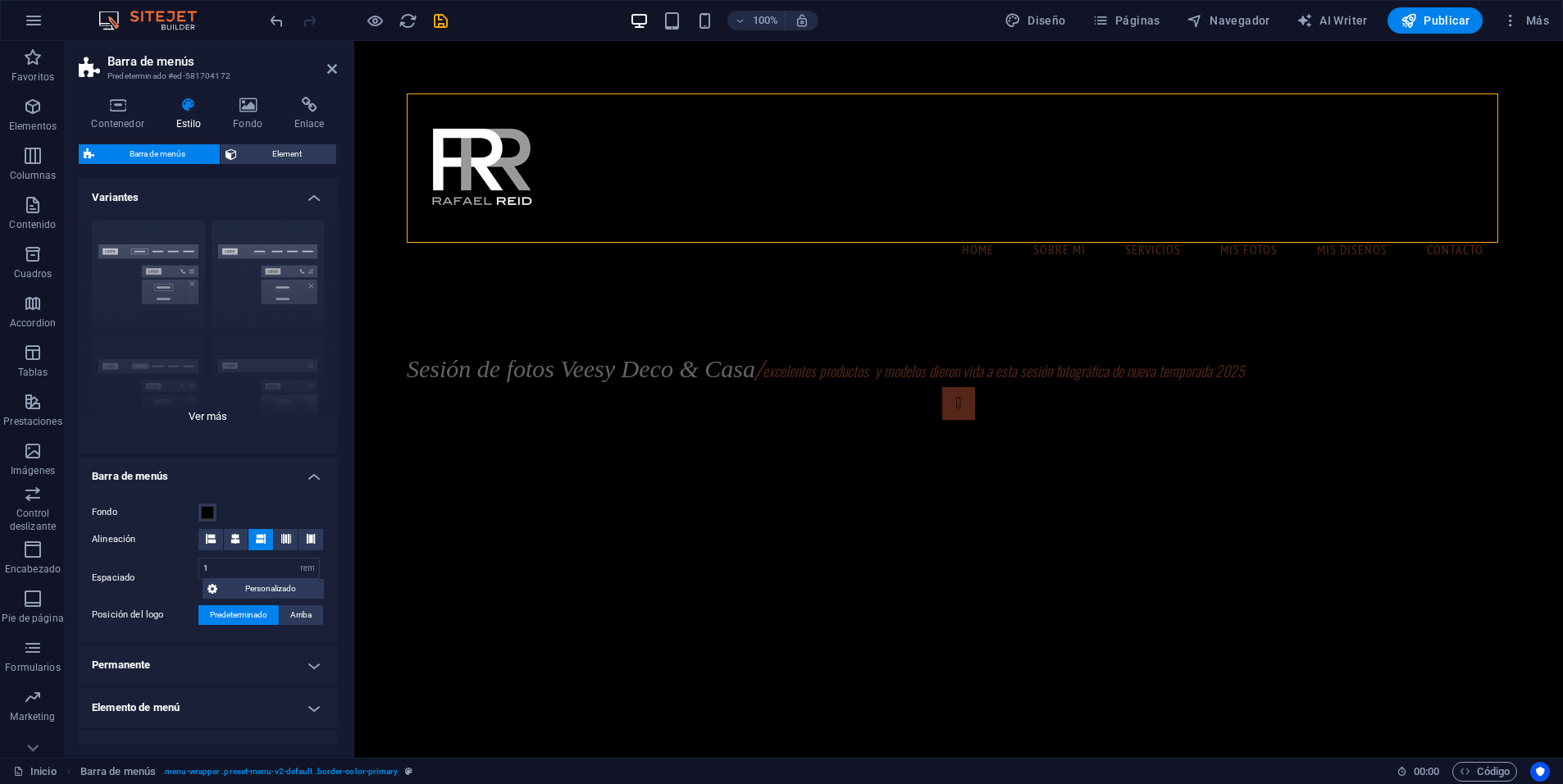
click at [216, 412] on div "Borde Centrado Predeterminado Fijo Loki Desencadenador Ancho XXL" at bounding box center [208, 330] width 258 height 246
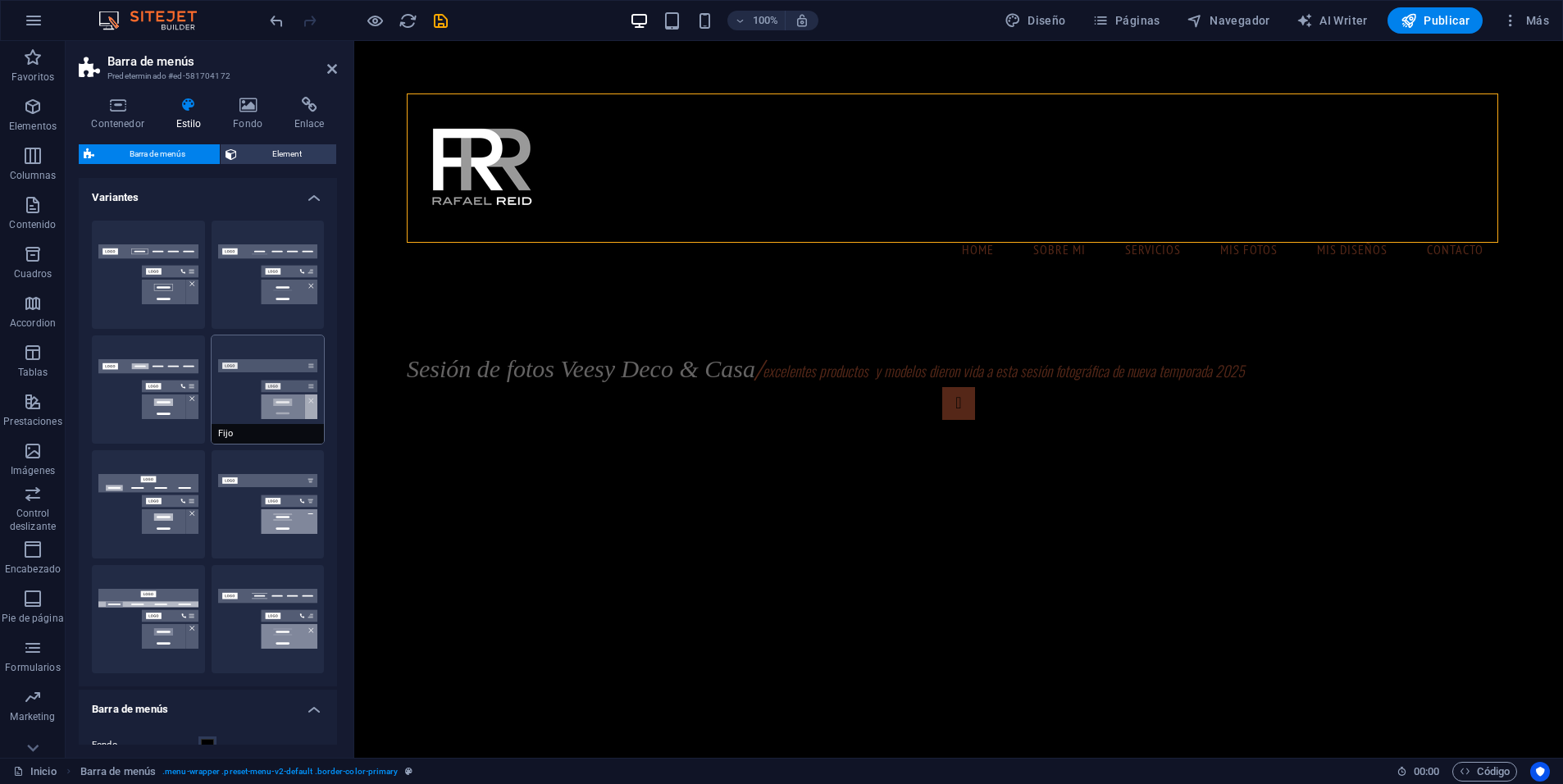
scroll to position [408, 0]
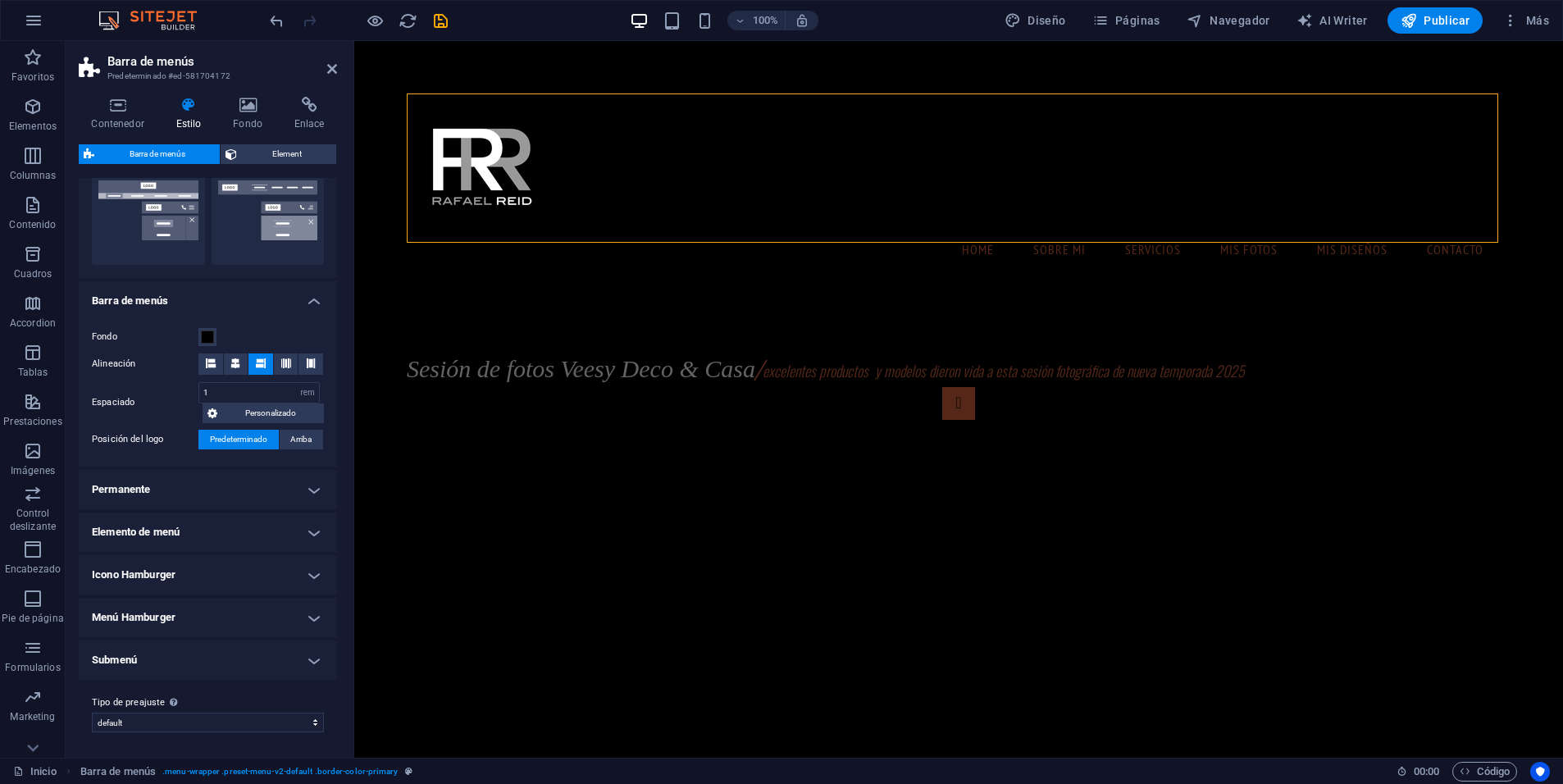
click at [310, 530] on h4 "Elemento de menú" at bounding box center [208, 532] width 258 height 40
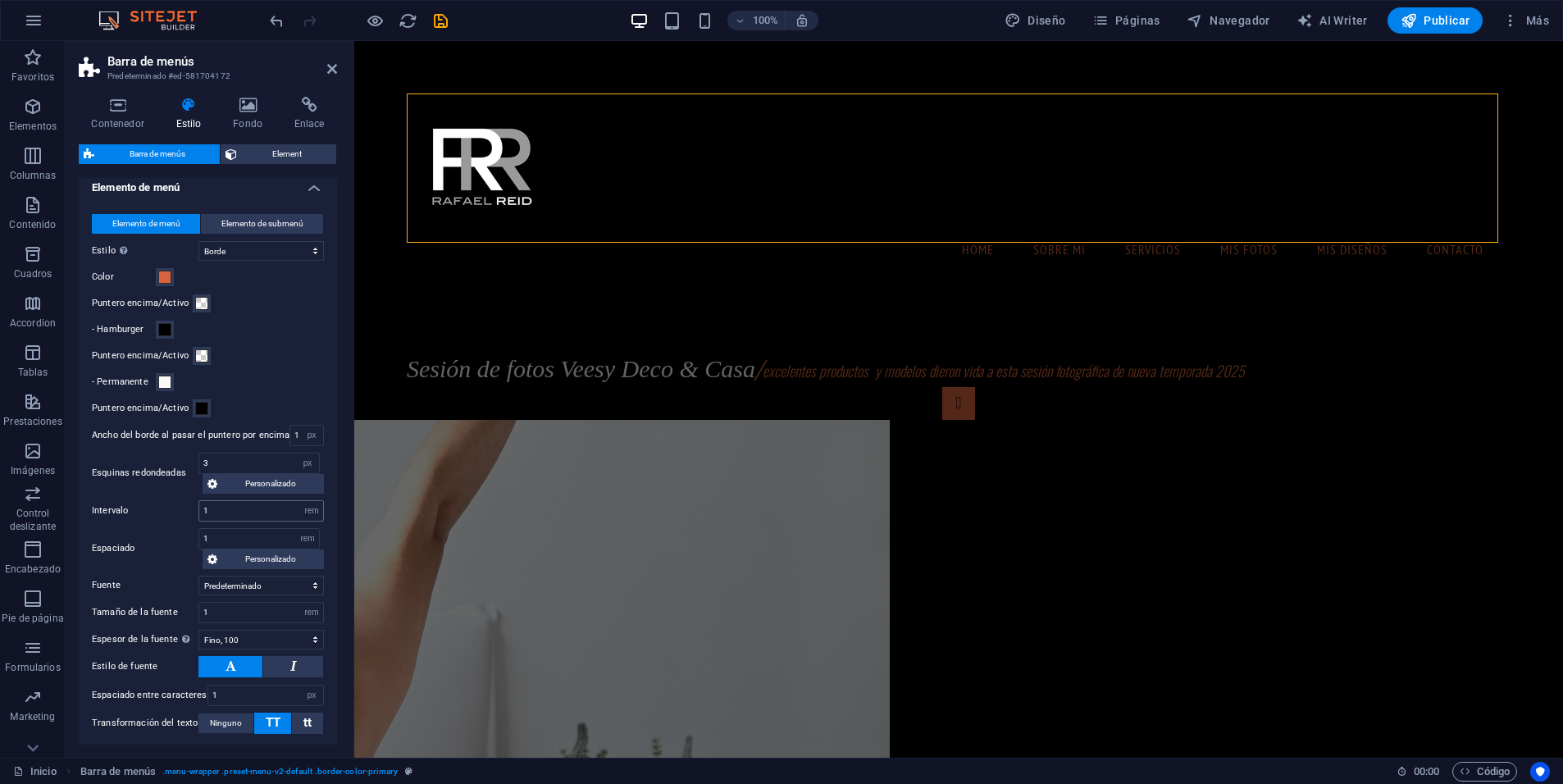
scroll to position [754, 0]
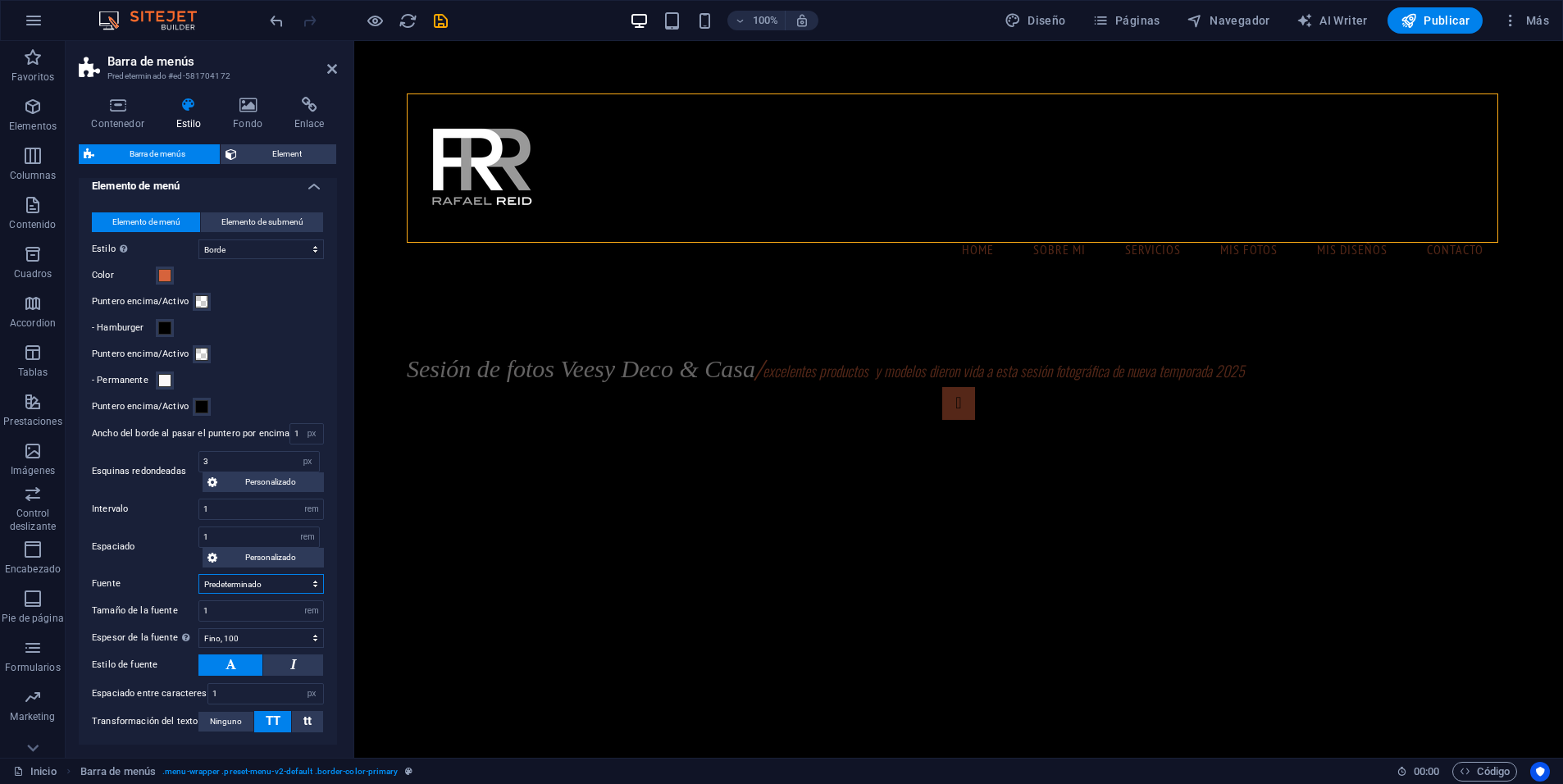
click at [311, 585] on select "Predeterminado Cabeceras" at bounding box center [261, 584] width 125 height 20
select select "link-special-font"
click at [199, 574] on select "Predeterminado Cabeceras" at bounding box center [261, 584] width 125 height 20
click at [446, 25] on icon "save" at bounding box center [440, 21] width 19 height 19
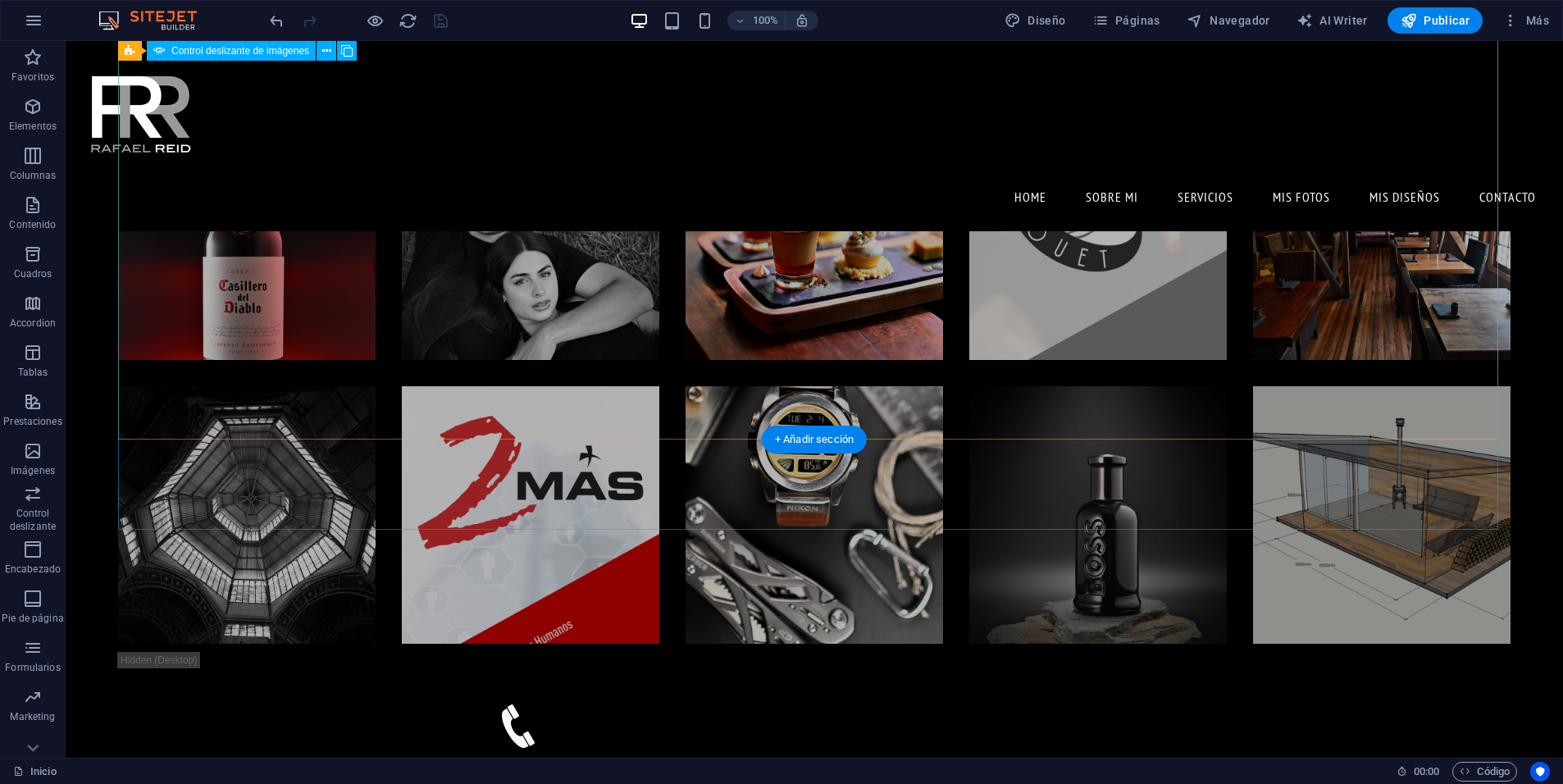
scroll to position [0, 0]
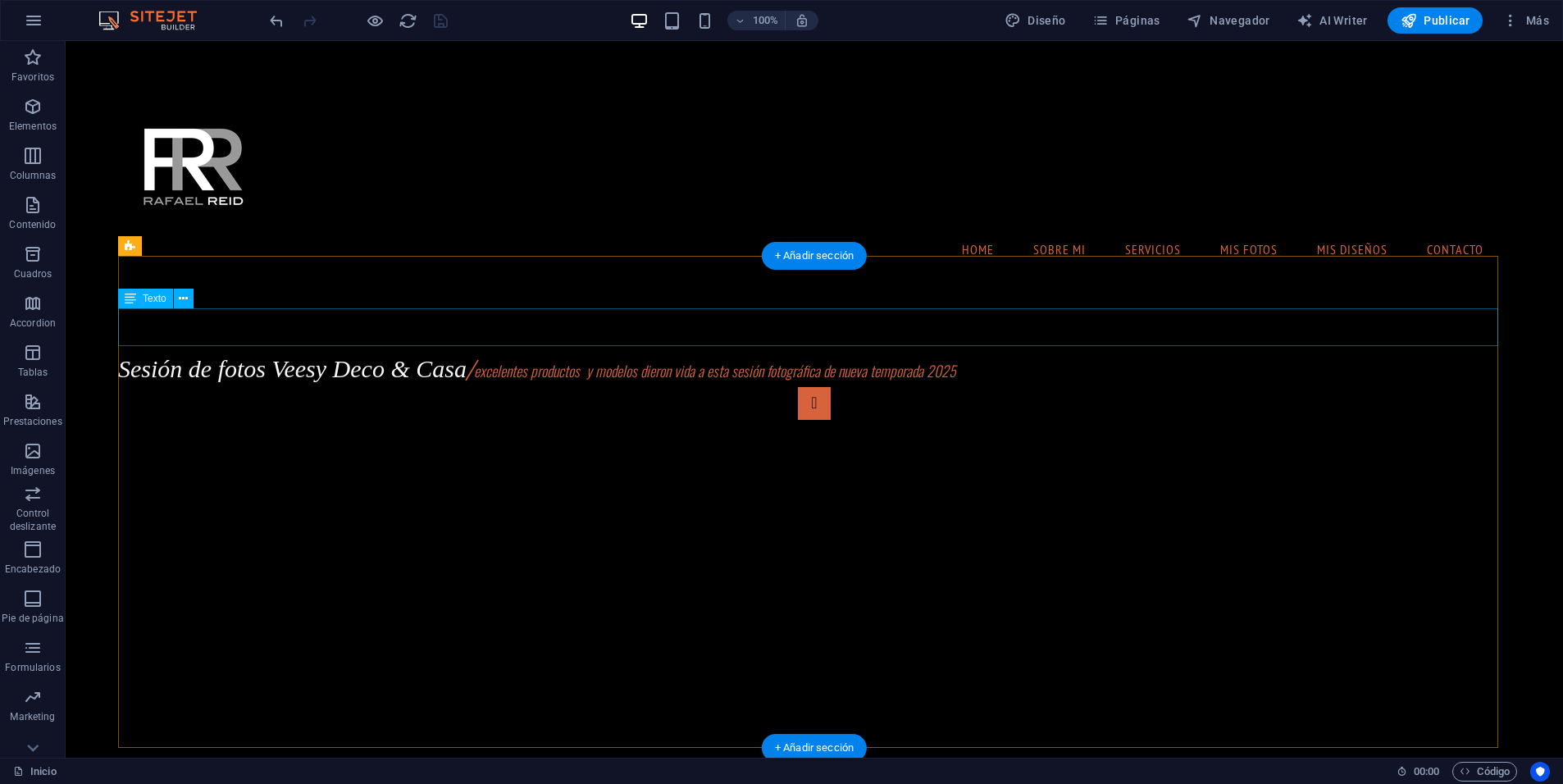
click at [886, 349] on div "Sesión de fotos Veesy Deco & Casa / excelentes productos y modelos dieron vida …" at bounding box center [814, 368] width 1393 height 38
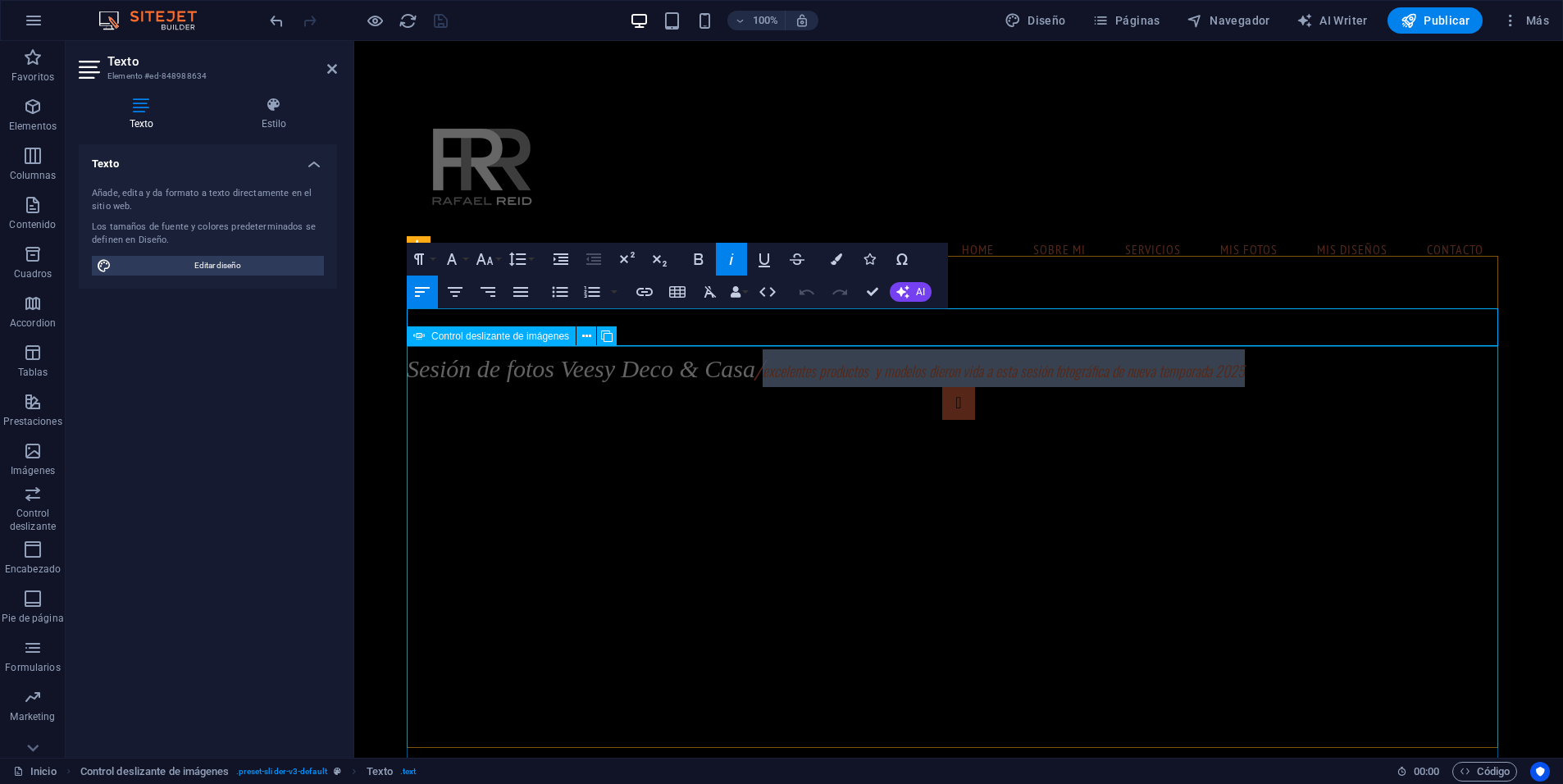
drag, startPoint x: 772, startPoint y: 328, endPoint x: 1308, endPoint y: 347, distance: 536.3
click at [1308, 347] on div "Sesión de fotos Veesy Deco & Casa / excelentes productos y modelos dieron vida …" at bounding box center [959, 613] width 1104 height 634
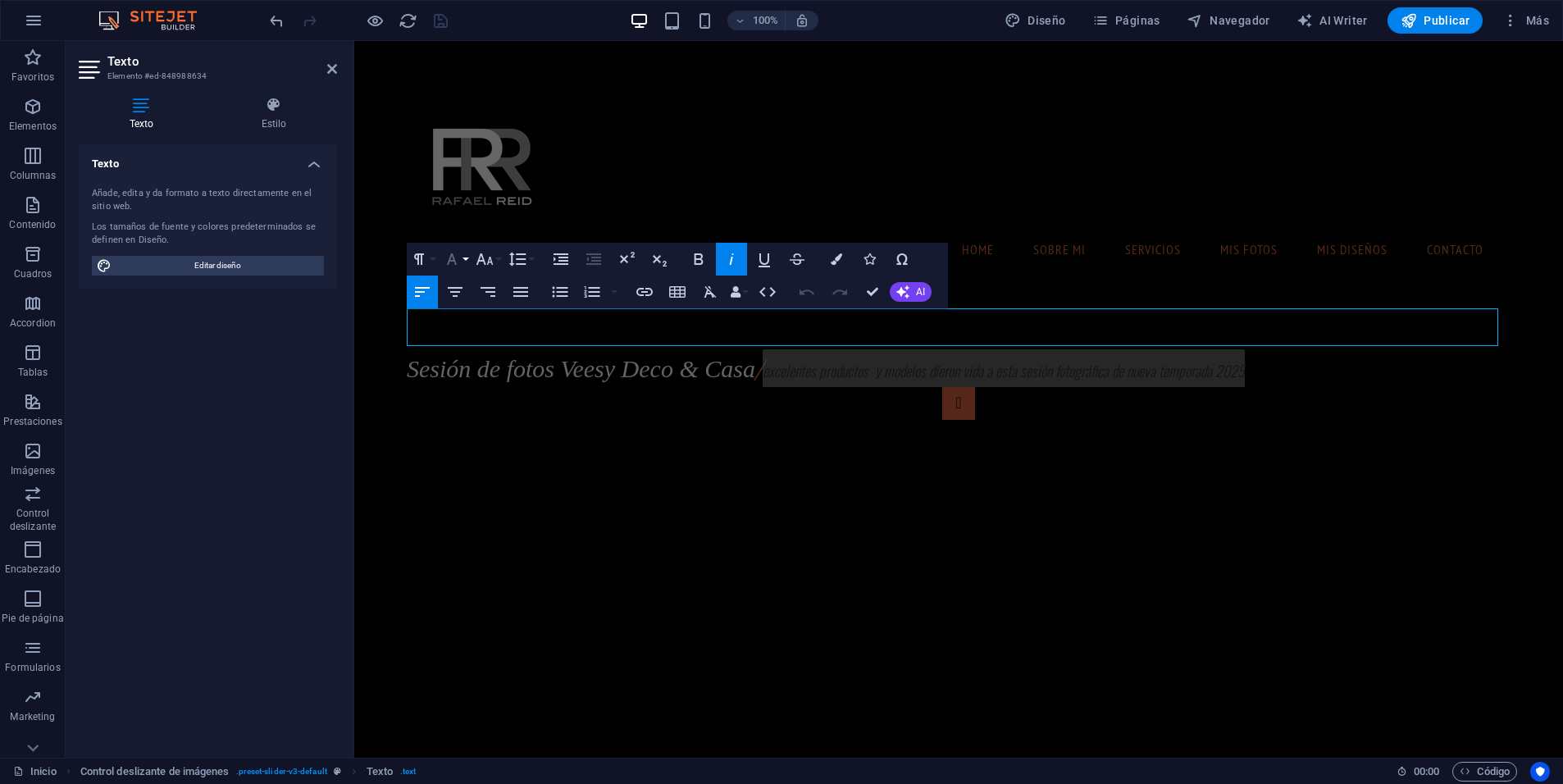
click at [464, 261] on button "Font Family" at bounding box center [455, 258] width 31 height 33
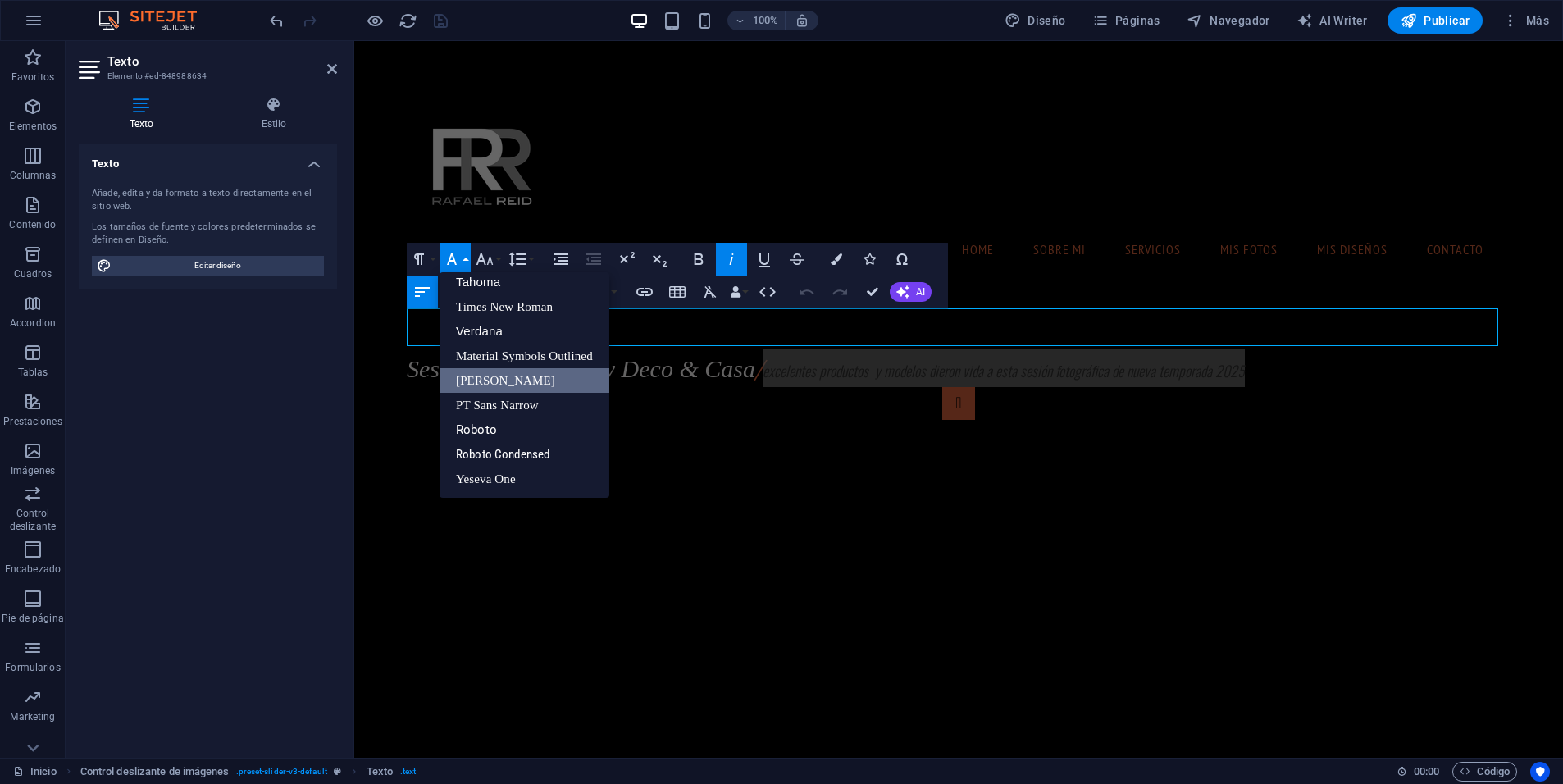
scroll to position [82, 0]
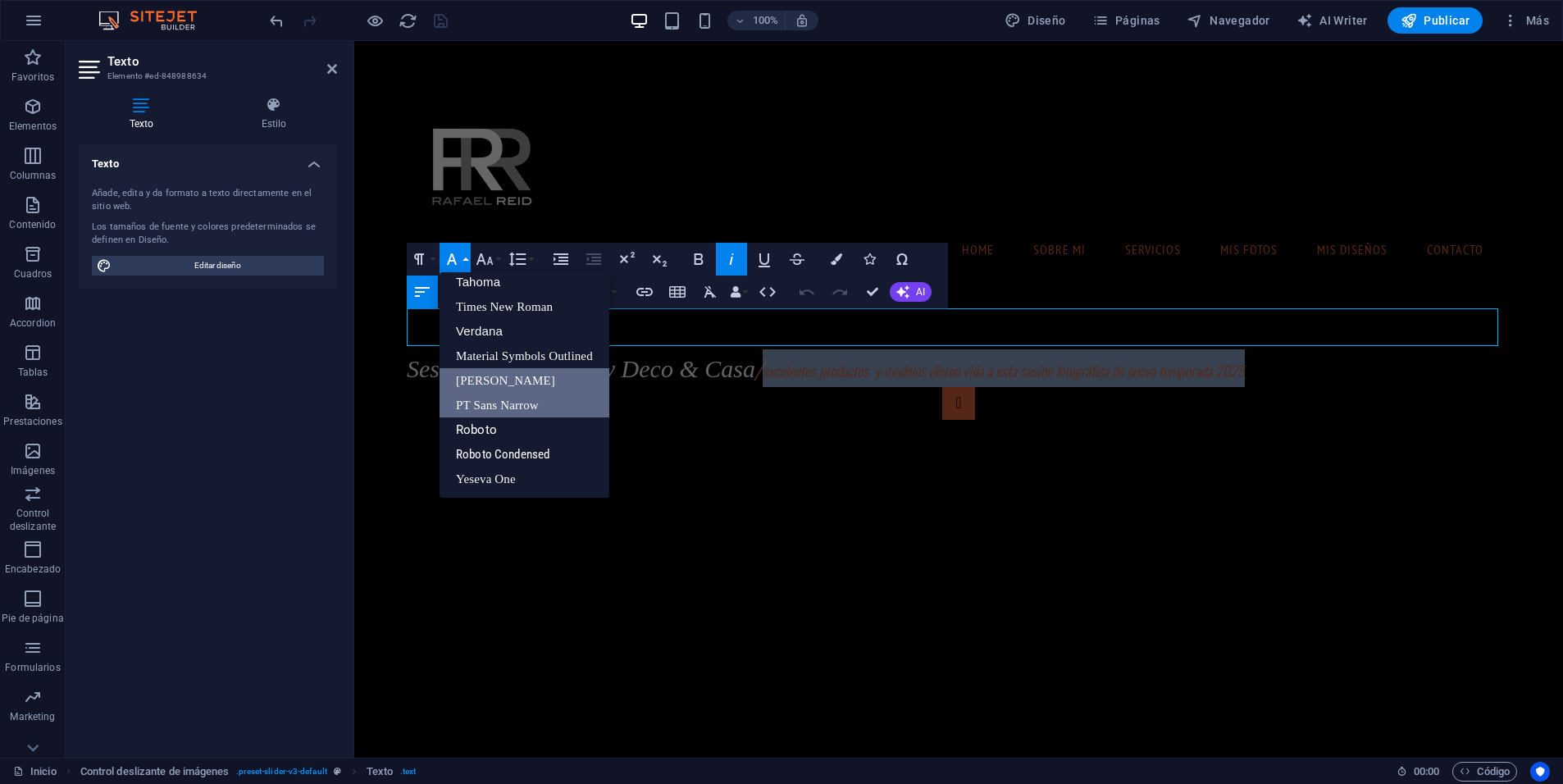
click at [513, 400] on link "PT Sans Narrow" at bounding box center [524, 405] width 170 height 25
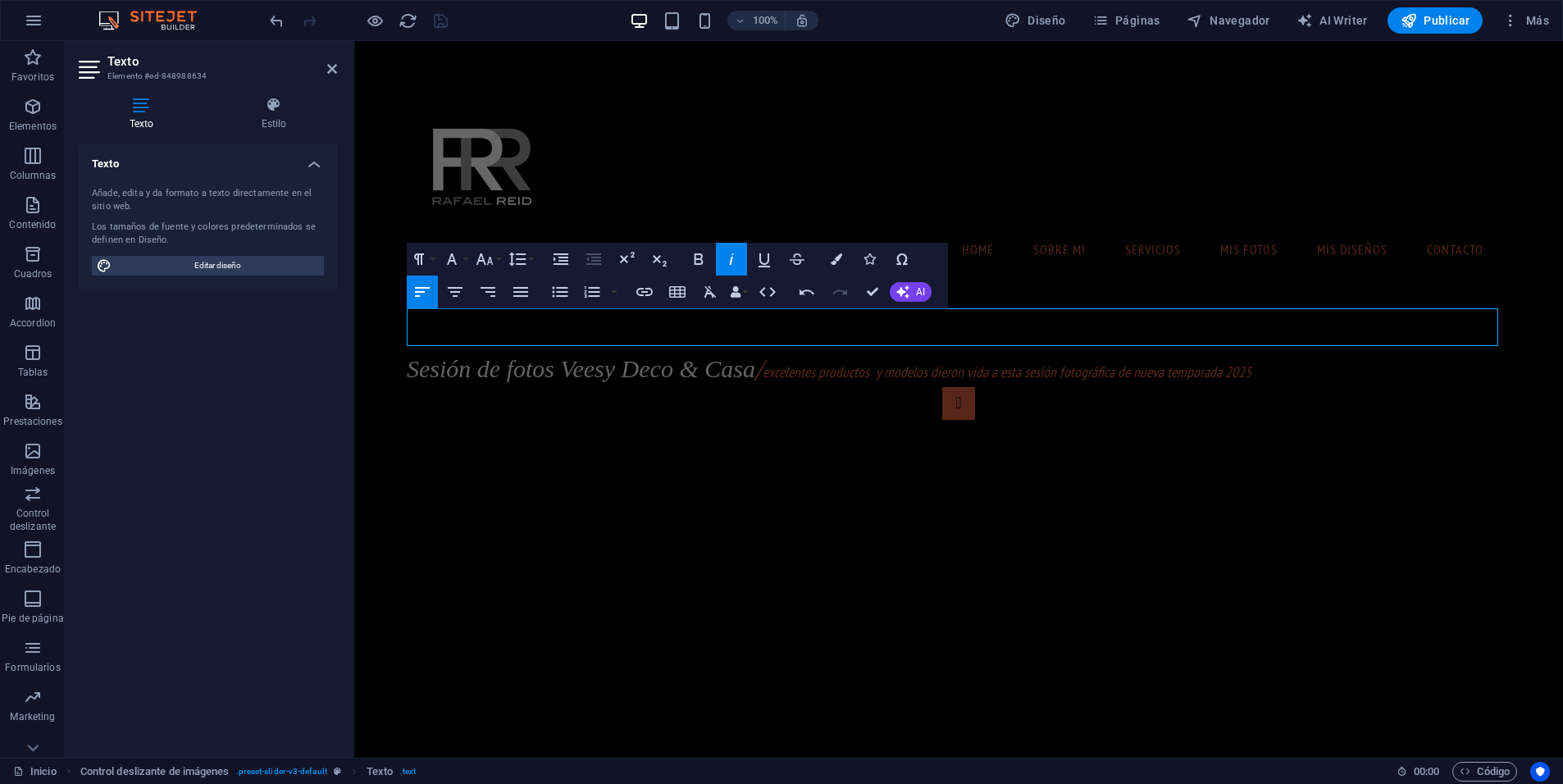
click at [1339, 228] on nav "Home Sobre Mi Servicios mis fotos mis diseños Contacto" at bounding box center [958, 248] width 1077 height 41
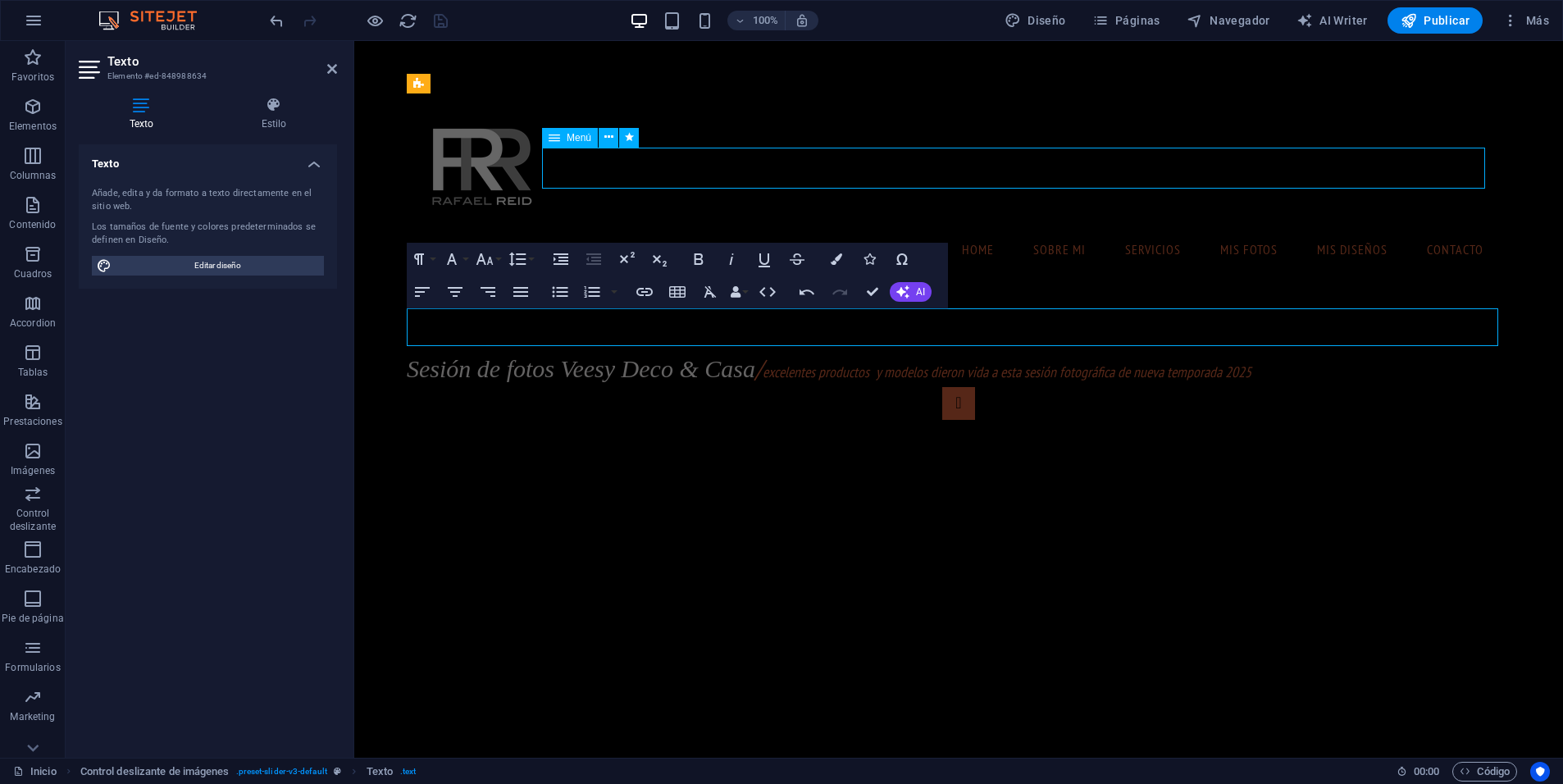
click at [1339, 228] on nav "Home Sobre Mi Servicios mis fotos mis diseños Contacto" at bounding box center [958, 248] width 1077 height 41
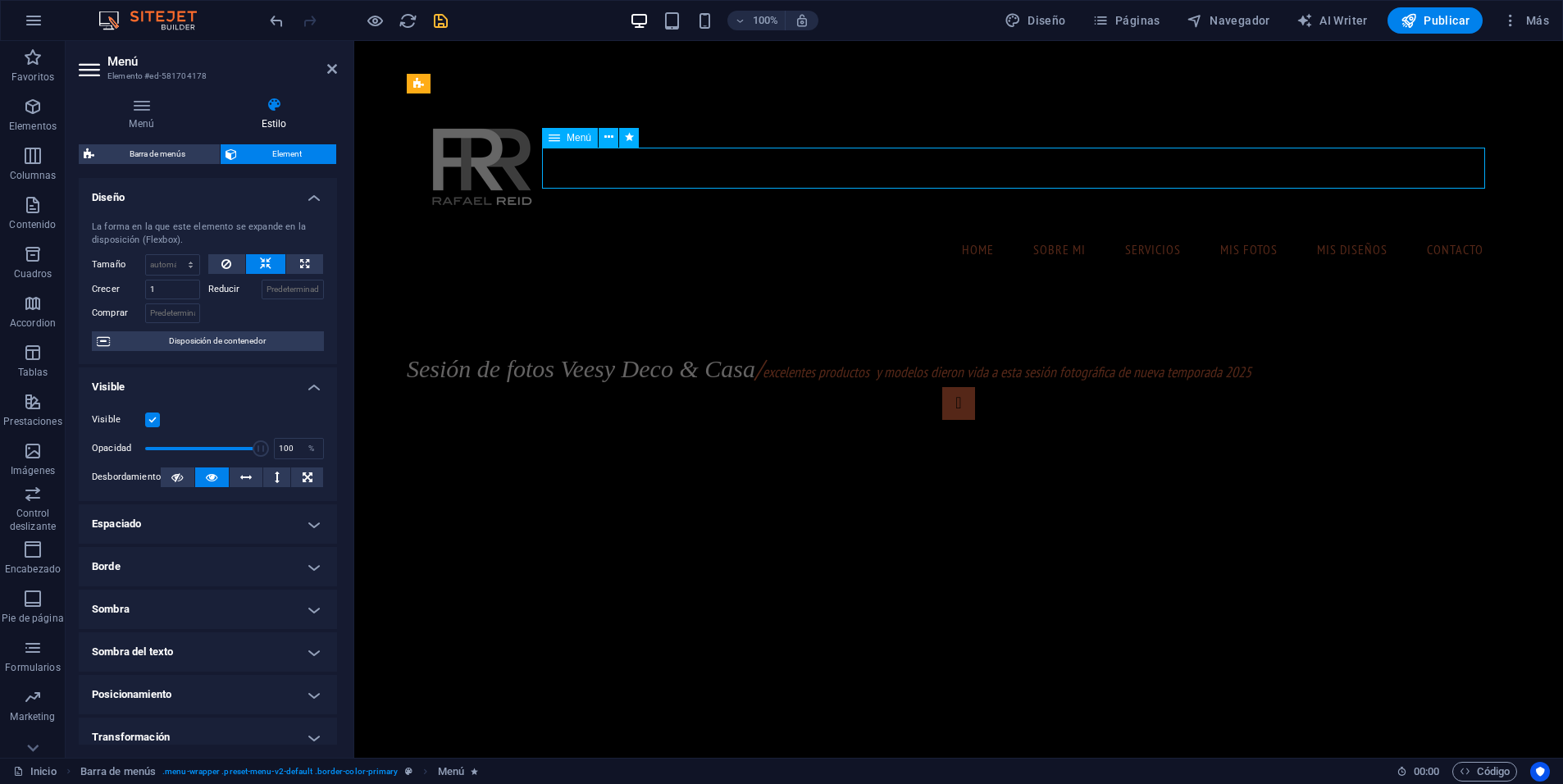
click at [1340, 228] on nav "Home Sobre Mi Servicios mis fotos mis diseños Contacto" at bounding box center [958, 248] width 1077 height 41
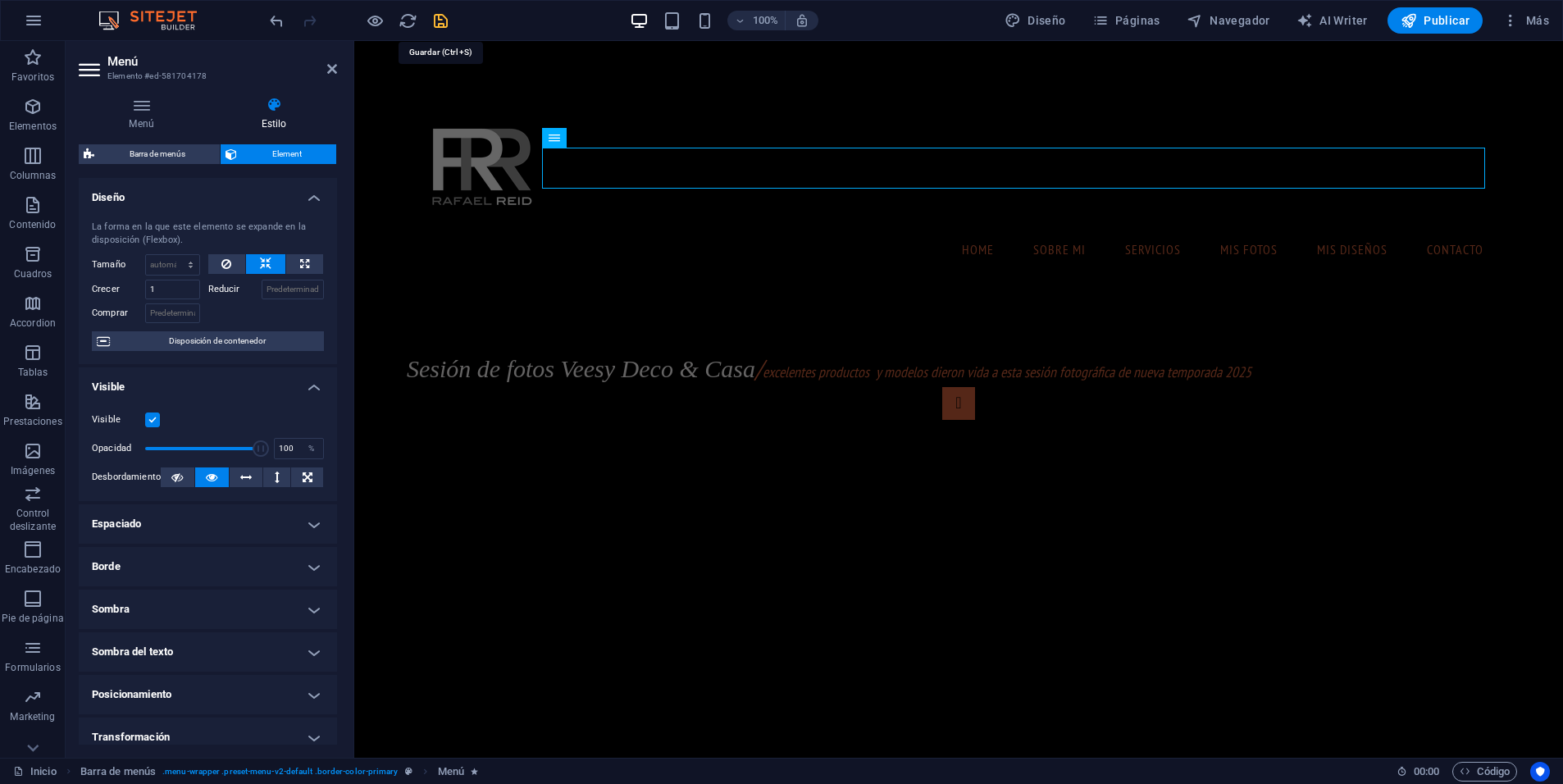
click at [437, 25] on icon "save" at bounding box center [440, 21] width 19 height 19
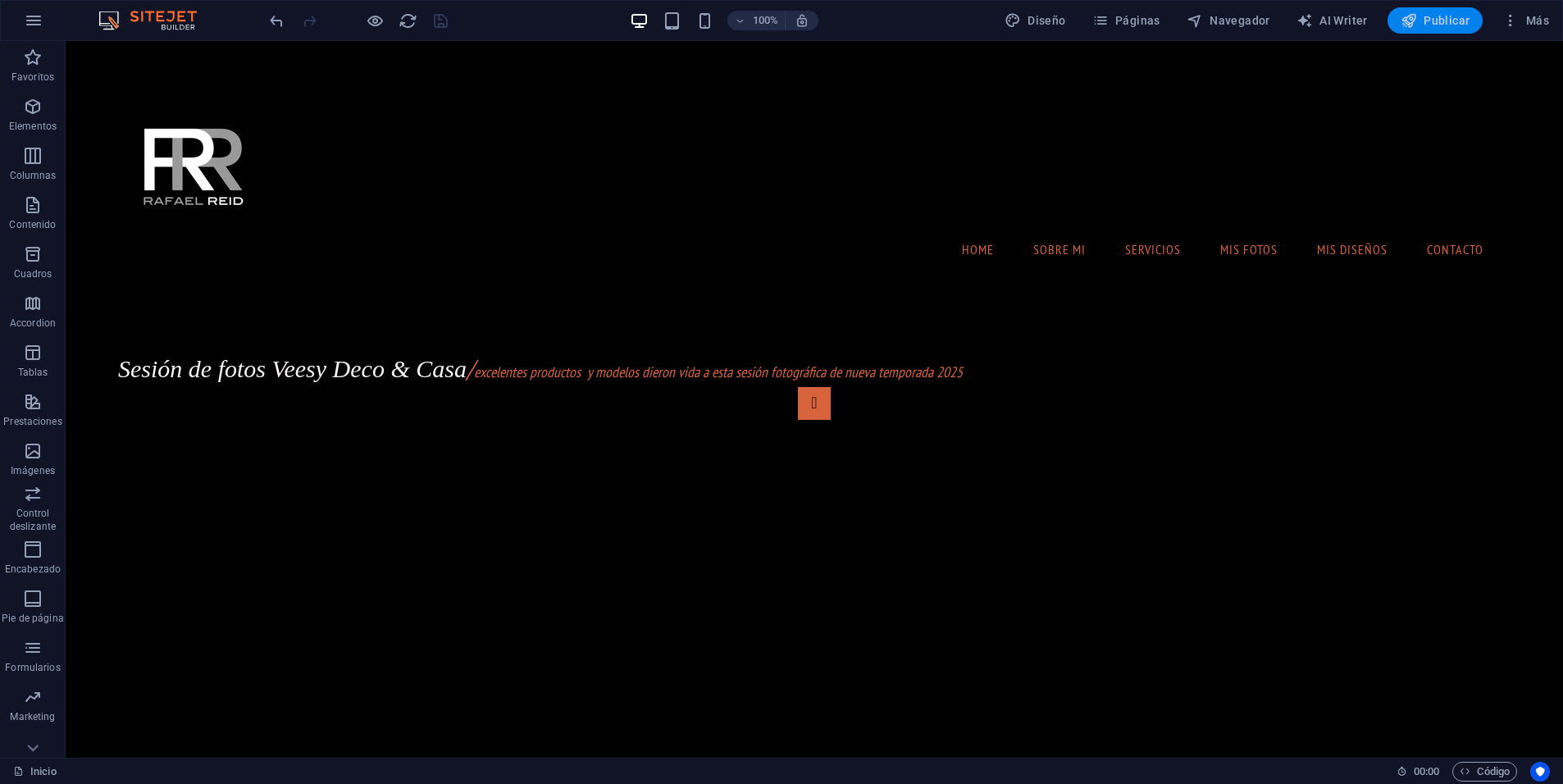
click at [1464, 18] on span "Publicar" at bounding box center [1436, 20] width 70 height 17
